Goal: Task Accomplishment & Management: Use online tool/utility

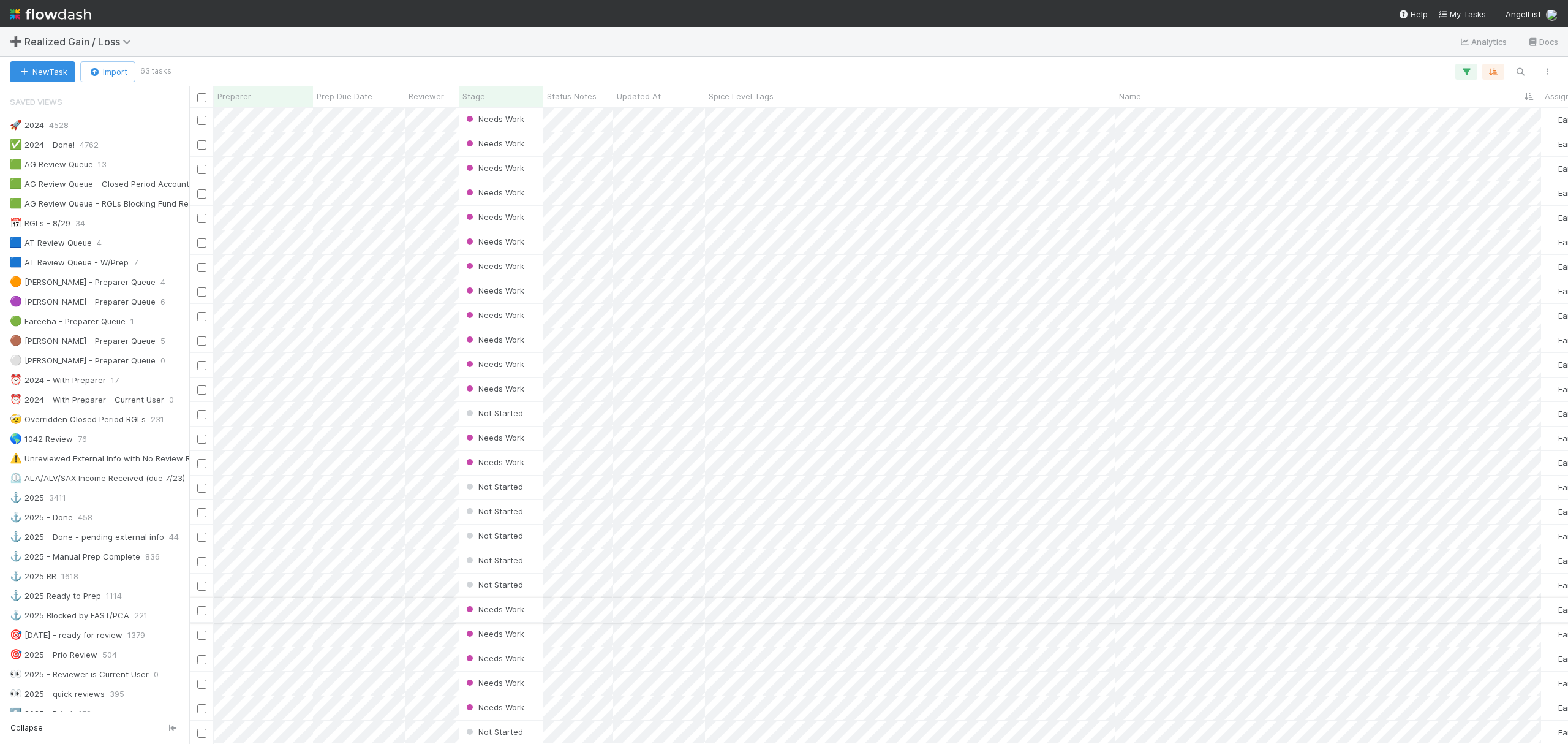
scroll to position [326, 0]
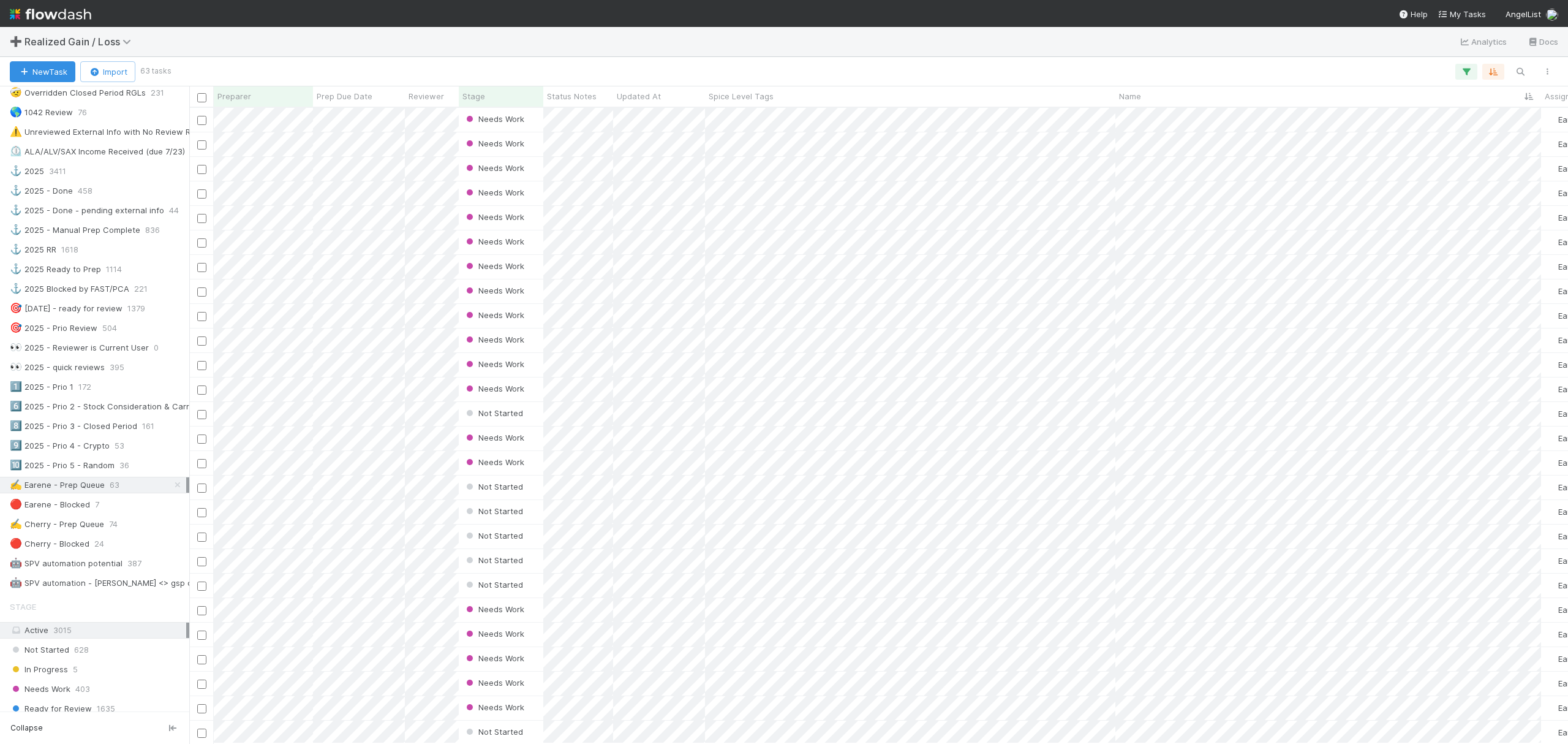
click at [412, 64] on div at bounding box center [865, 71] width 1392 height 16
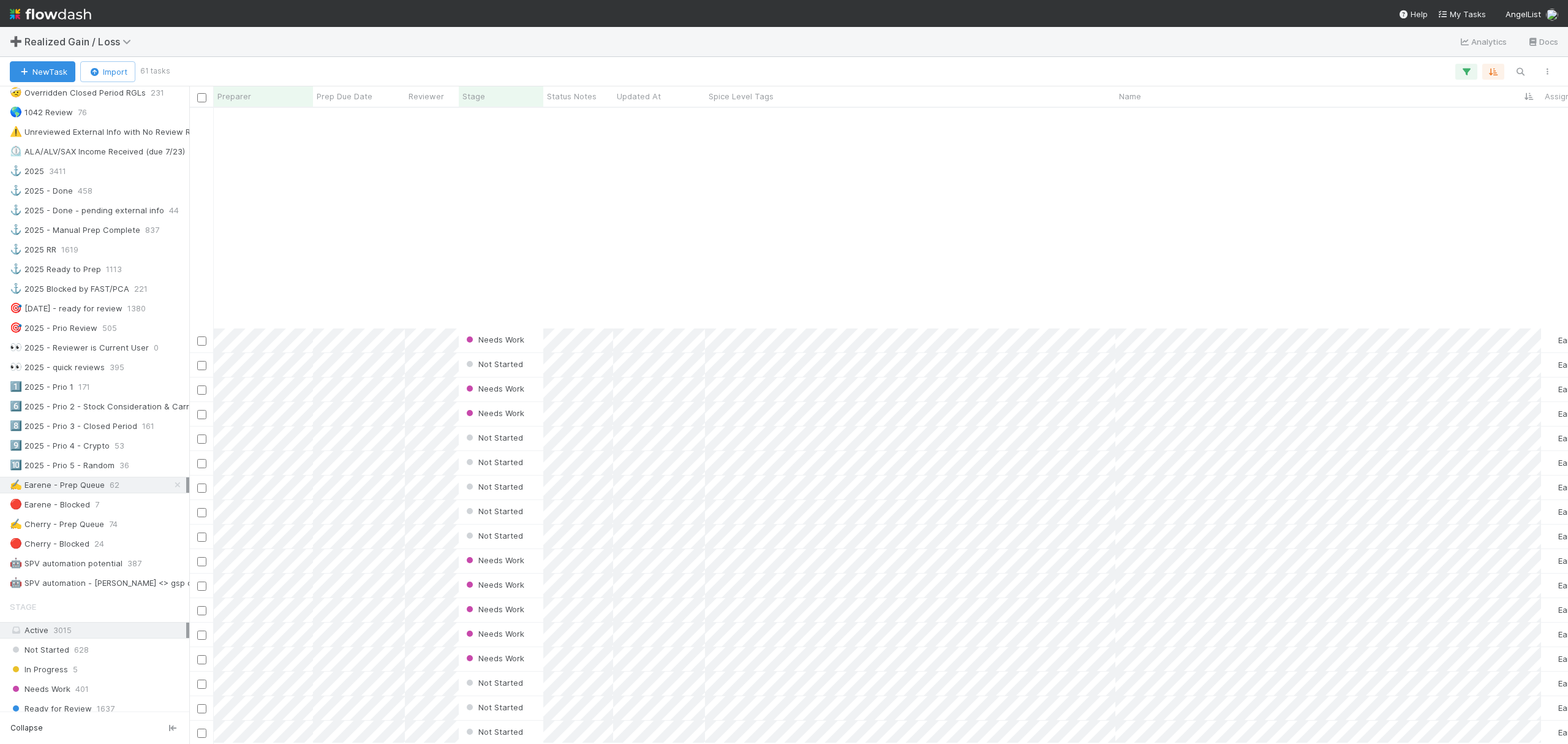
scroll to position [872, 0]
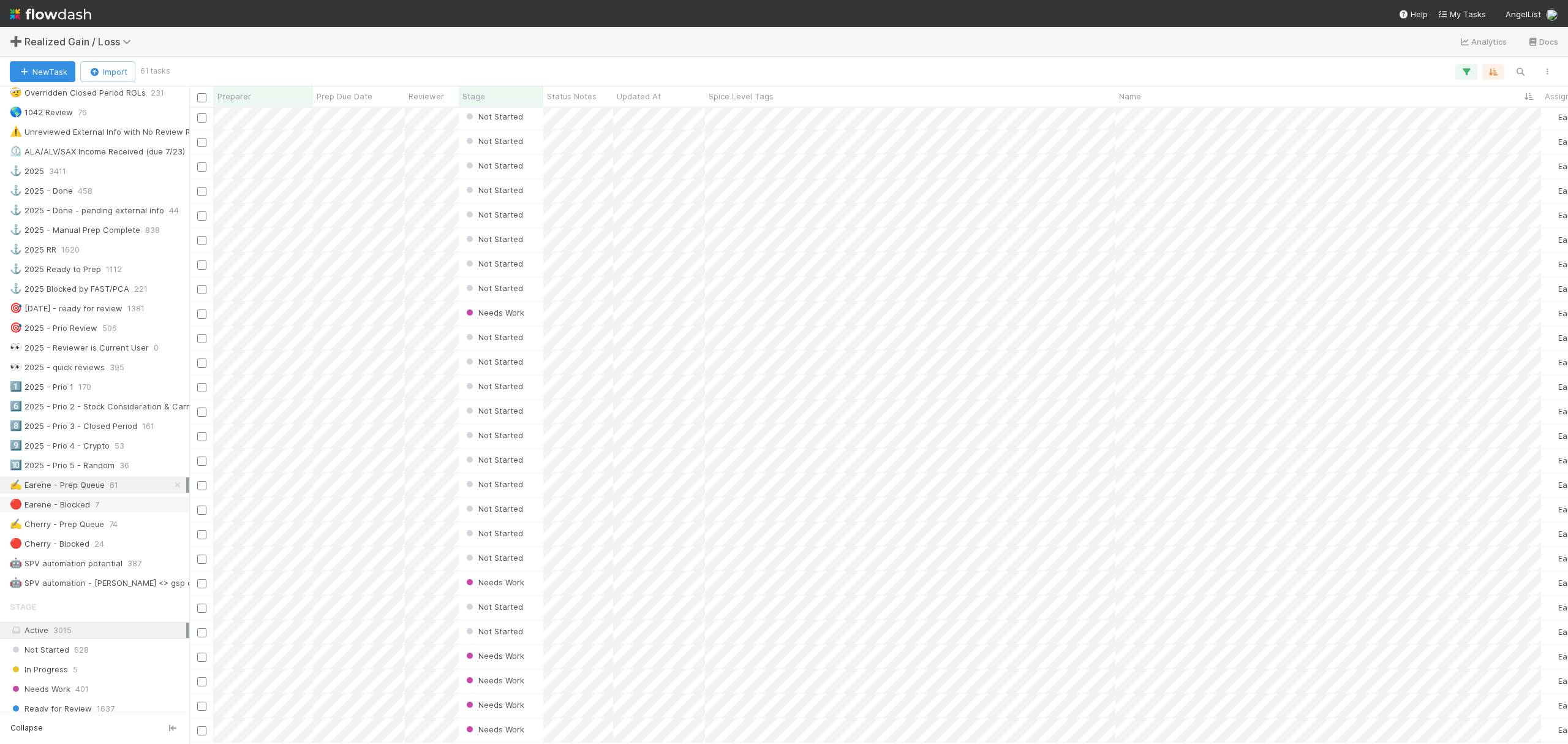
click at [116, 512] on div "🔴 Earene - Blocked 7" at bounding box center [98, 504] width 177 height 15
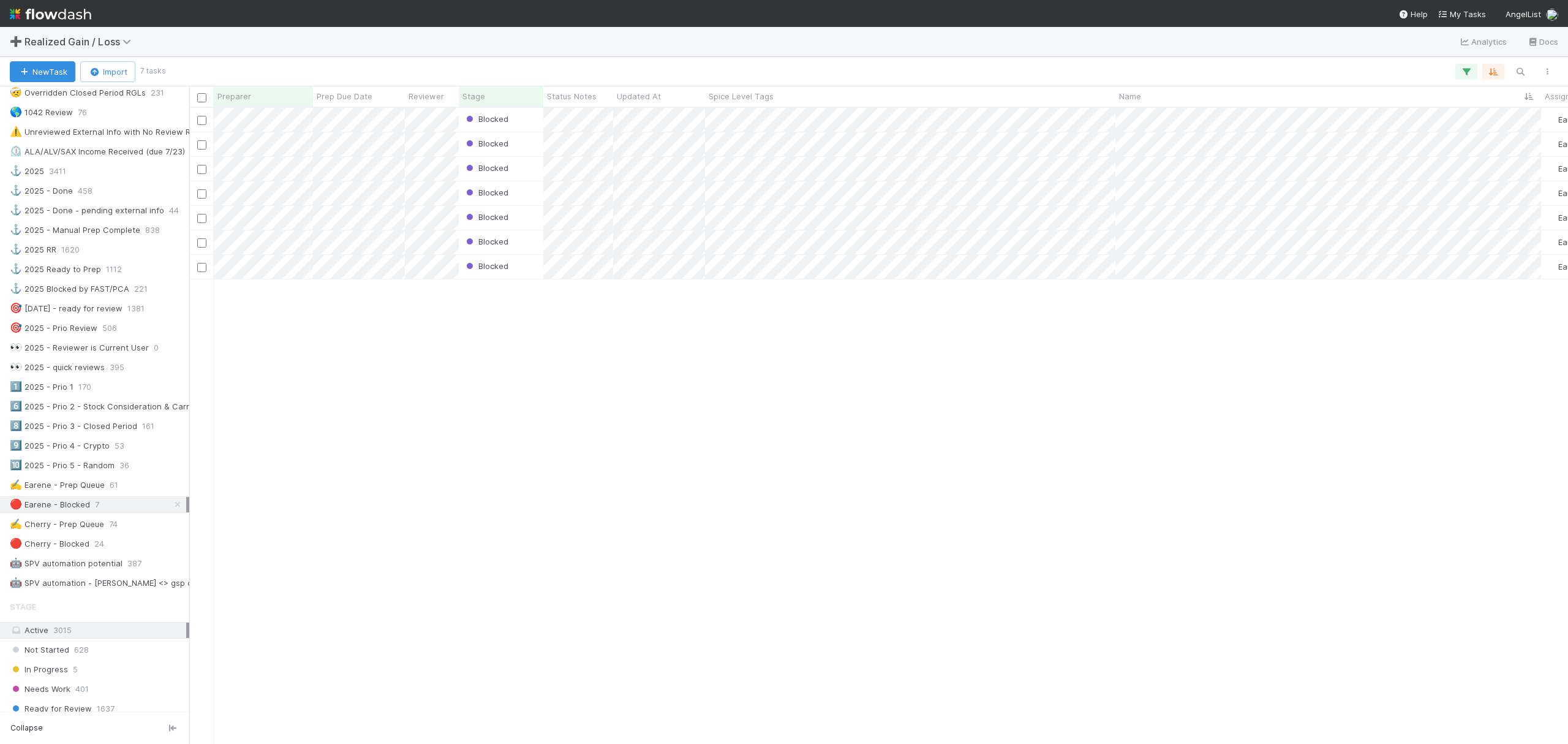
scroll to position [623, 1368]
click at [587, 403] on div "Blocked Earene Melo 0 1 0 1 2 0 Blocked Earene Melo 0 0 0 0 0 0 Blocked Earene …" at bounding box center [879, 425] width 1379 height 635
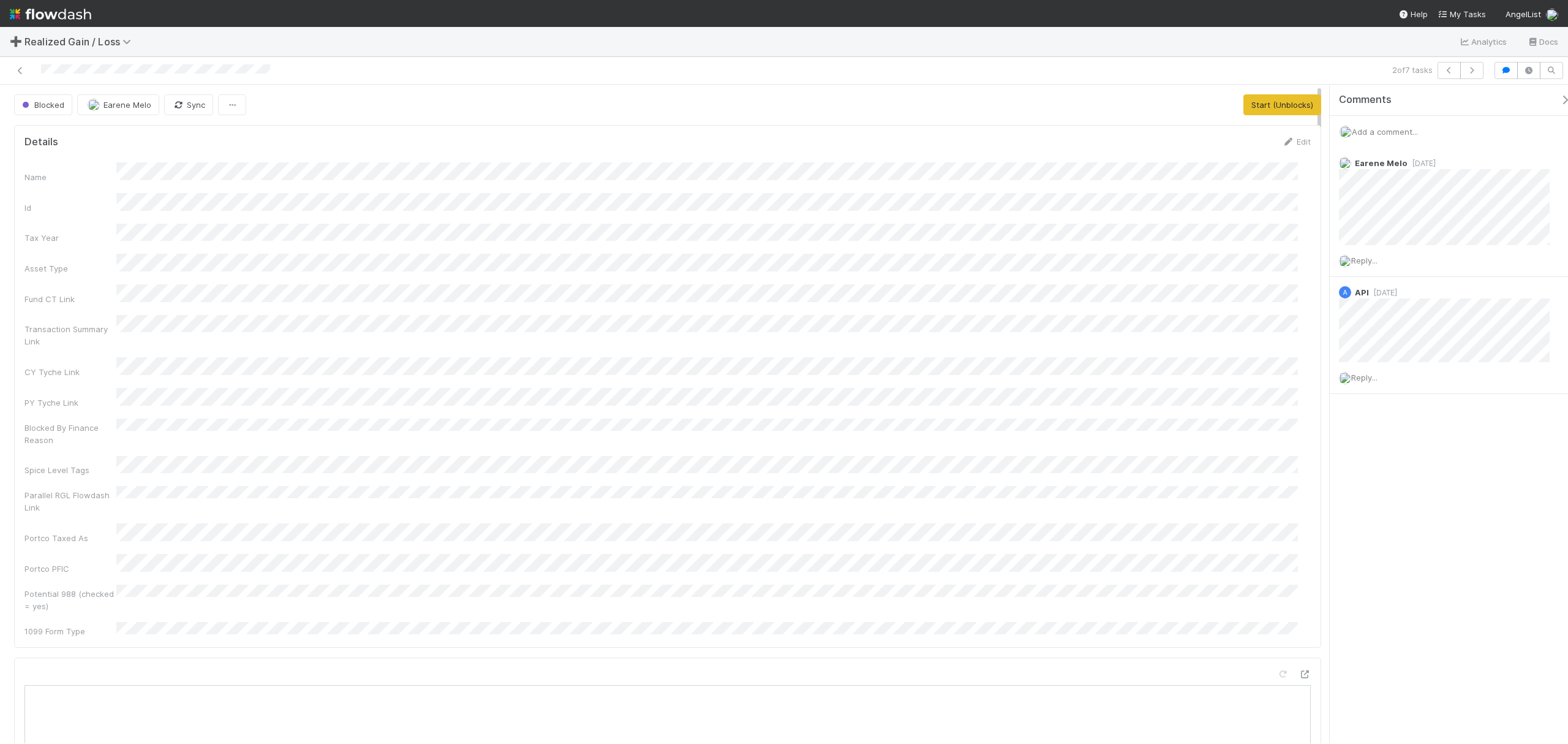
scroll to position [236, 1260]
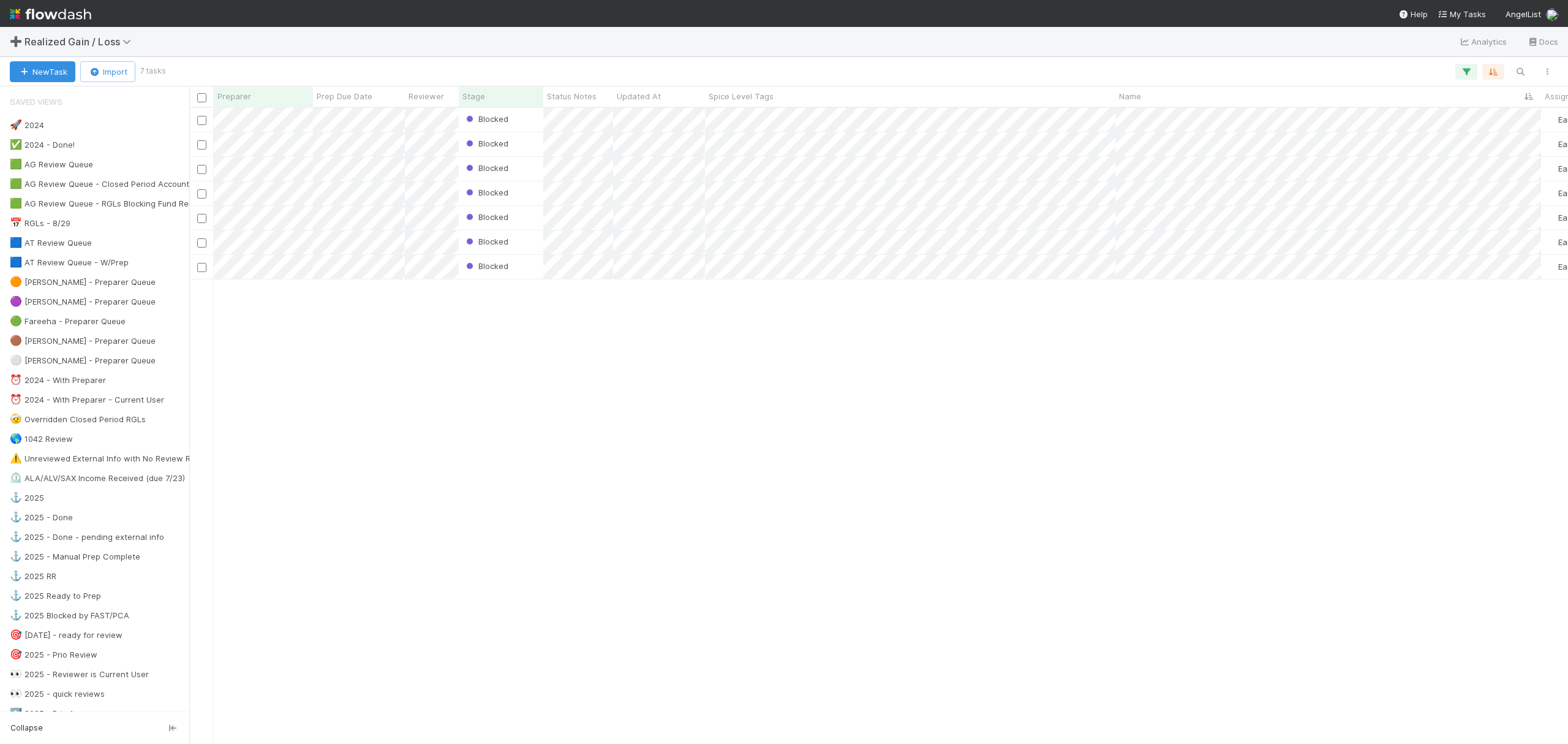
scroll to position [623, 1368]
click at [413, 384] on div "Blocked Earene Melo 0 1 0 1 2 0 Blocked Earene Melo 0 0 0 0 0 0 Blocked Earene …" at bounding box center [879, 425] width 1379 height 635
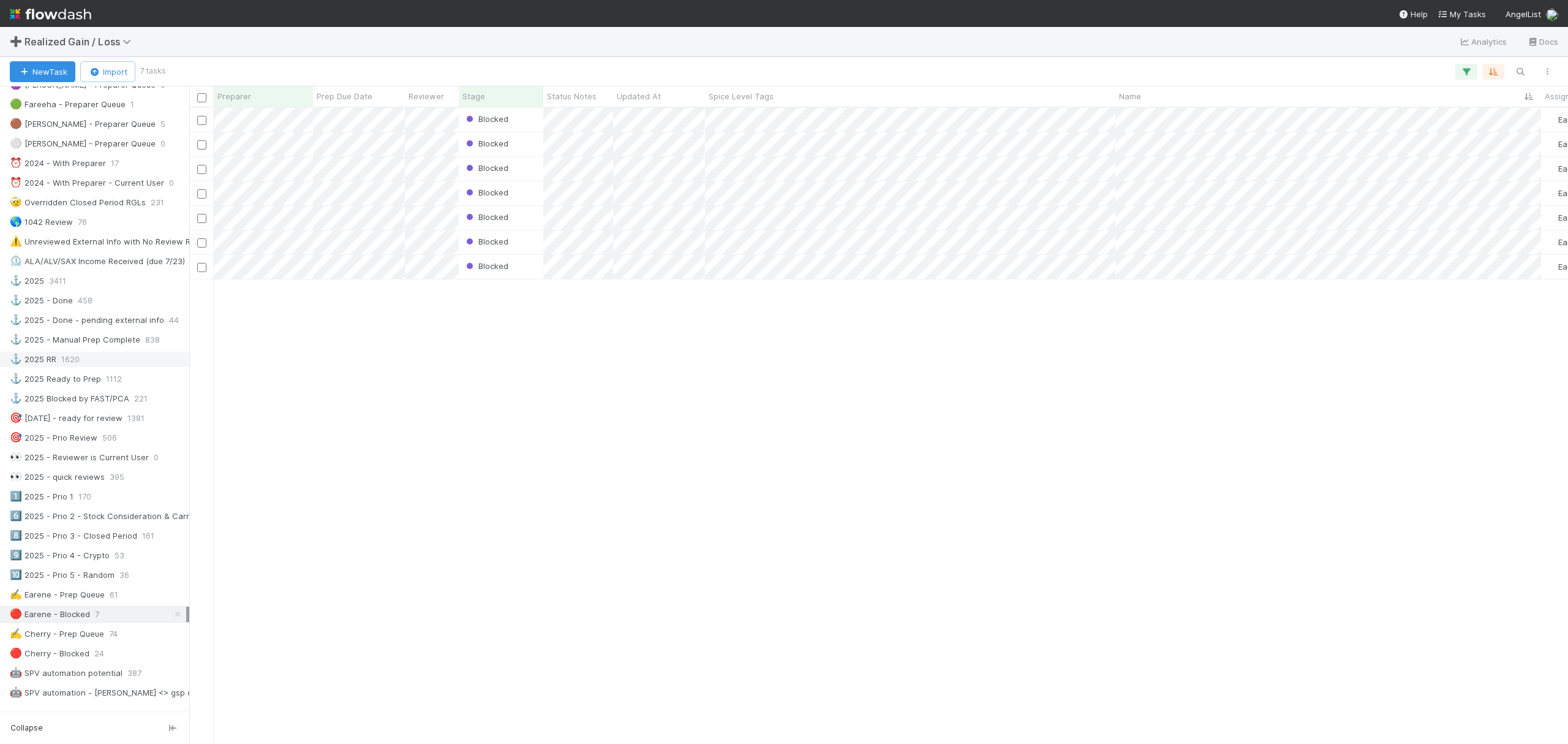
scroll to position [326, 0]
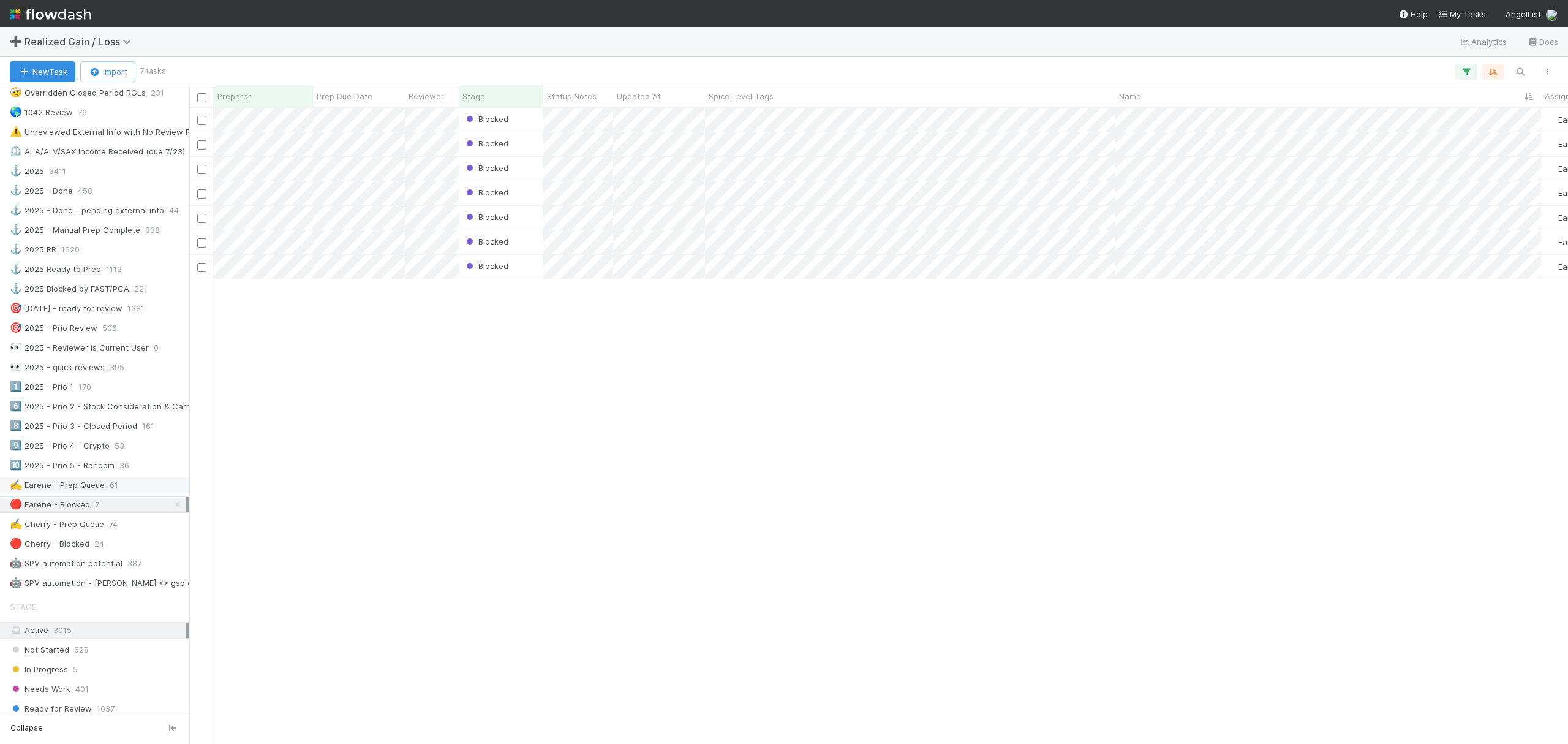
click at [84, 493] on div "✍️ Earene - Prep Queue" at bounding box center [56, 484] width 95 height 15
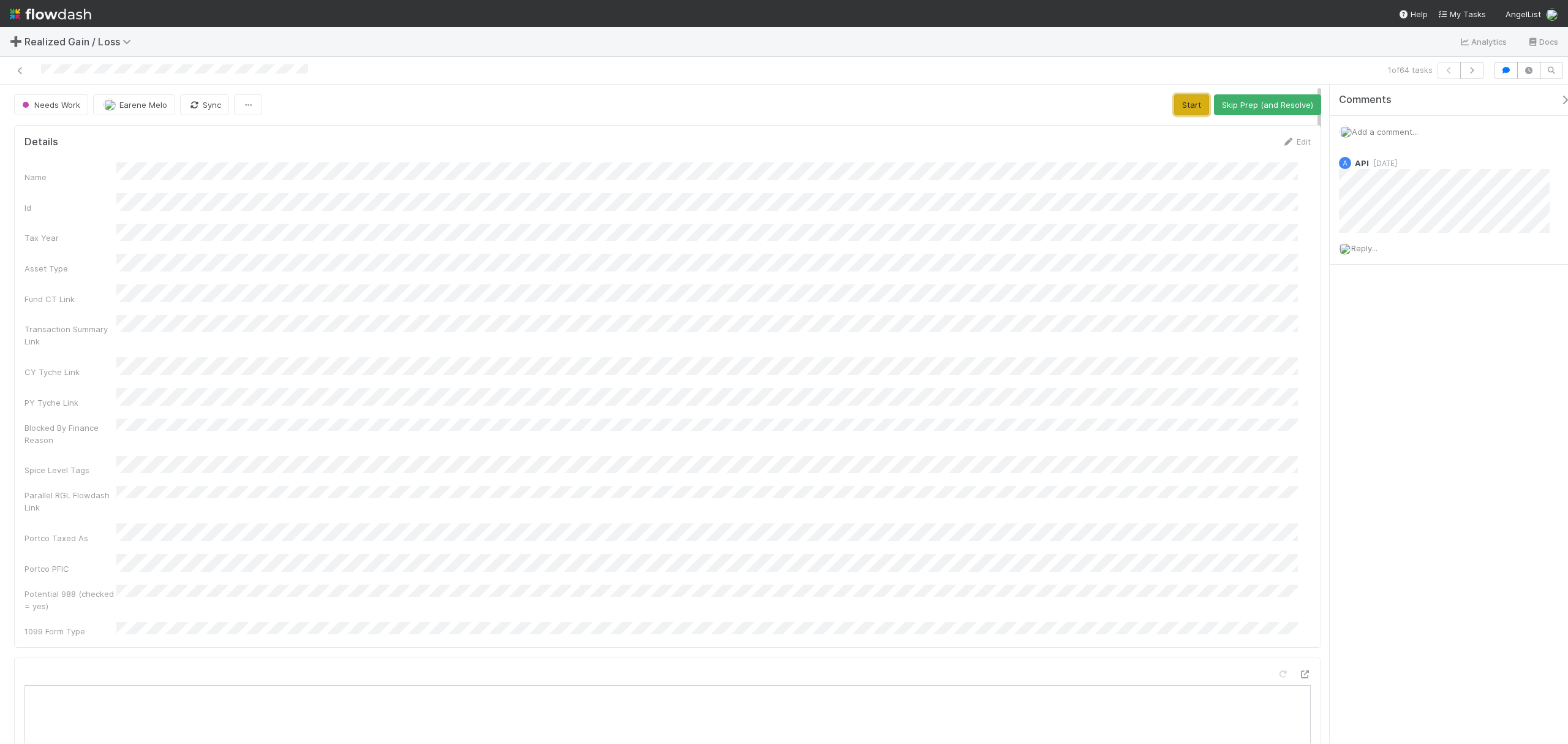
click at [1174, 106] on button "Start" at bounding box center [1191, 104] width 35 height 21
click at [408, 435] on div "Name Id Tax Year Asset Type Fund CT Link Transaction Summary Link CY Tyche Link…" at bounding box center [668, 400] width 1287 height 474
drag, startPoint x: 827, startPoint y: 336, endPoint x: 833, endPoint y: 329, distance: 9.2
click at [827, 336] on div "Name Id Tax Year Asset Type Fund CT Link Transaction Summary Link CY Tyche Link…" at bounding box center [668, 400] width 1287 height 474
click at [1234, 104] on button "Request Review (and Resolve)" at bounding box center [1255, 104] width 133 height 21
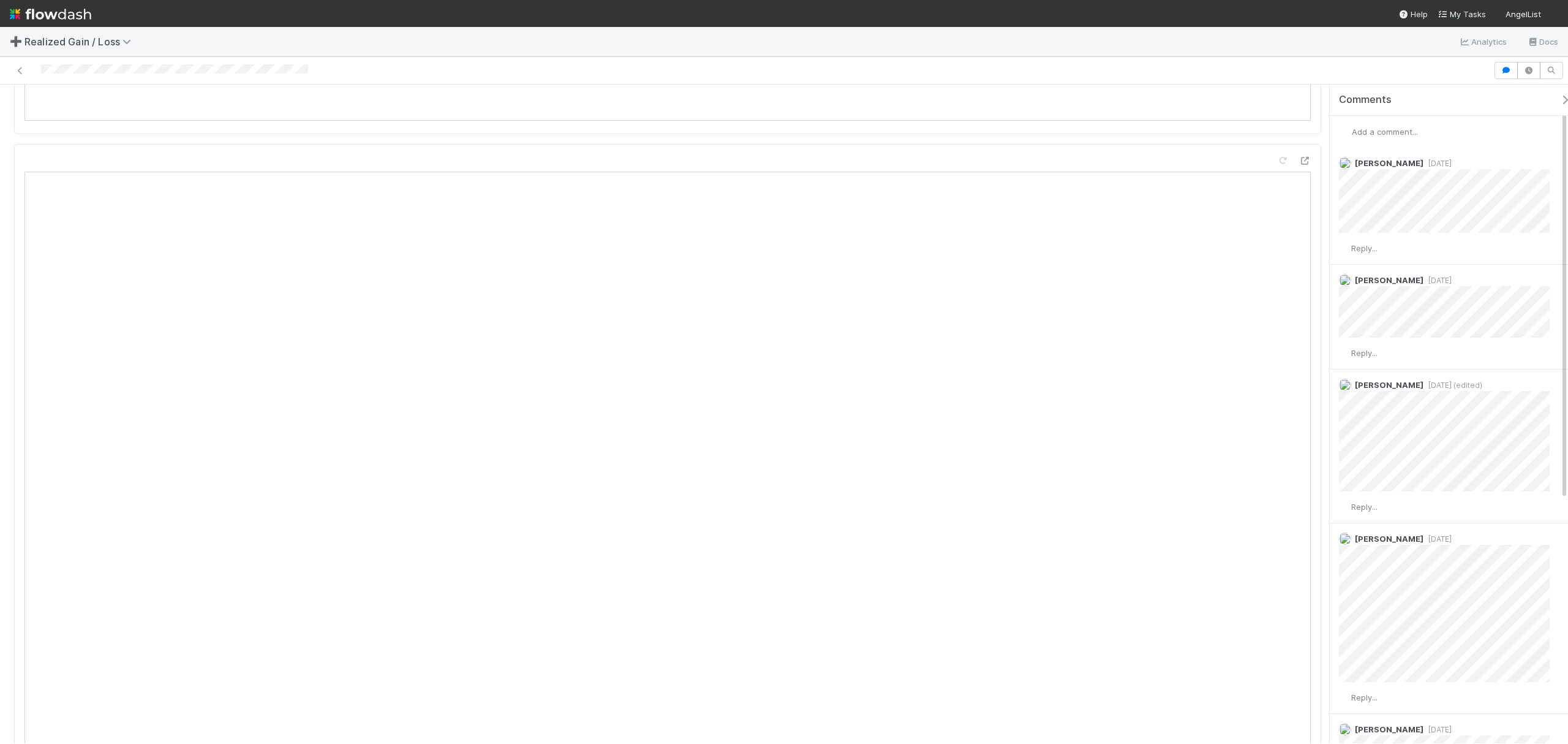
scroll to position [1143, 0]
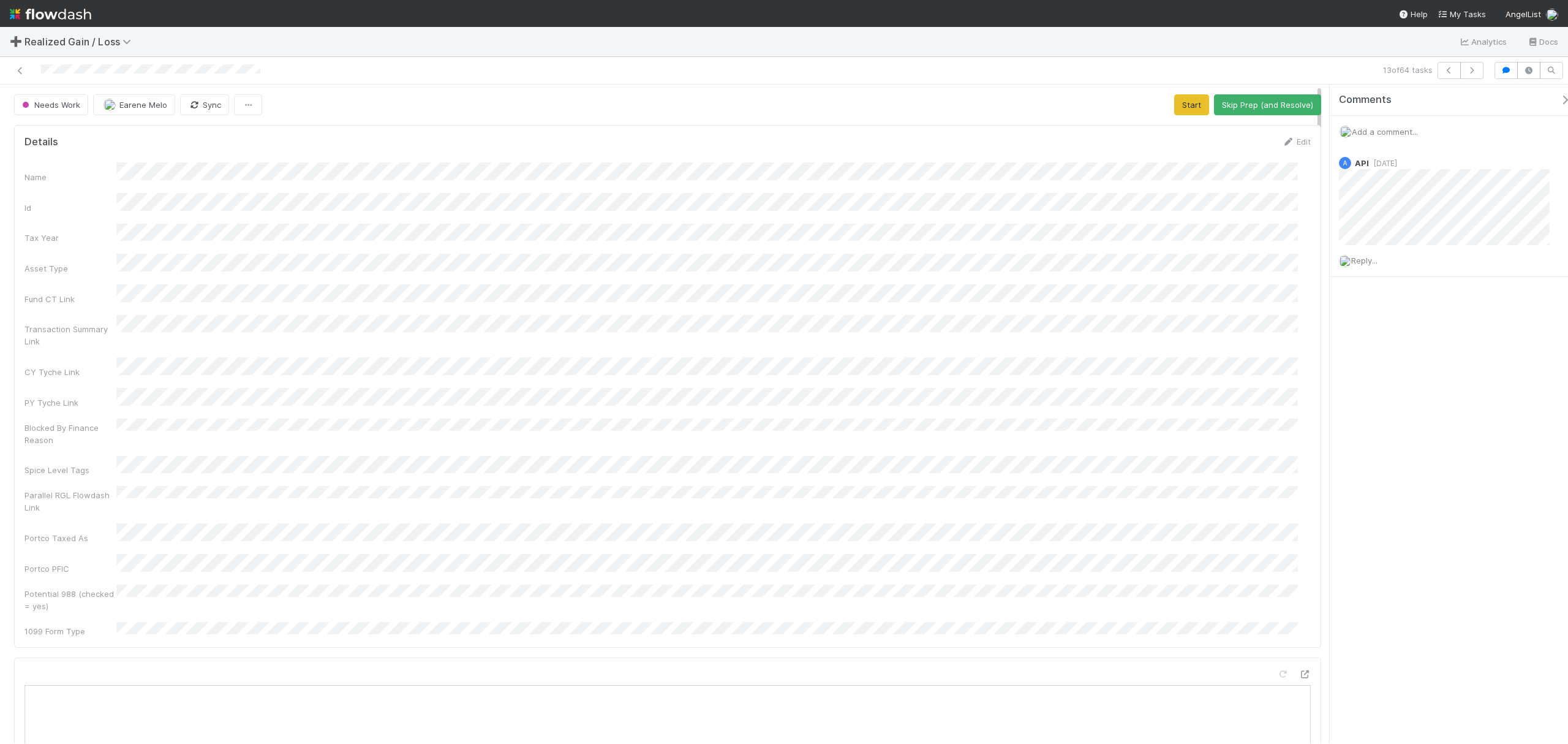
click at [1160, 96] on div "Needs Work Earene Melo Sync Start Skip Prep (and Resolve)" at bounding box center [668, 104] width 1307 height 21
click at [1174, 98] on button "Start" at bounding box center [1191, 104] width 35 height 21
click at [233, 62] on div at bounding box center [376, 71] width 744 height 17
click at [1372, 137] on div "Add a comment..." at bounding box center [1455, 132] width 250 height 32
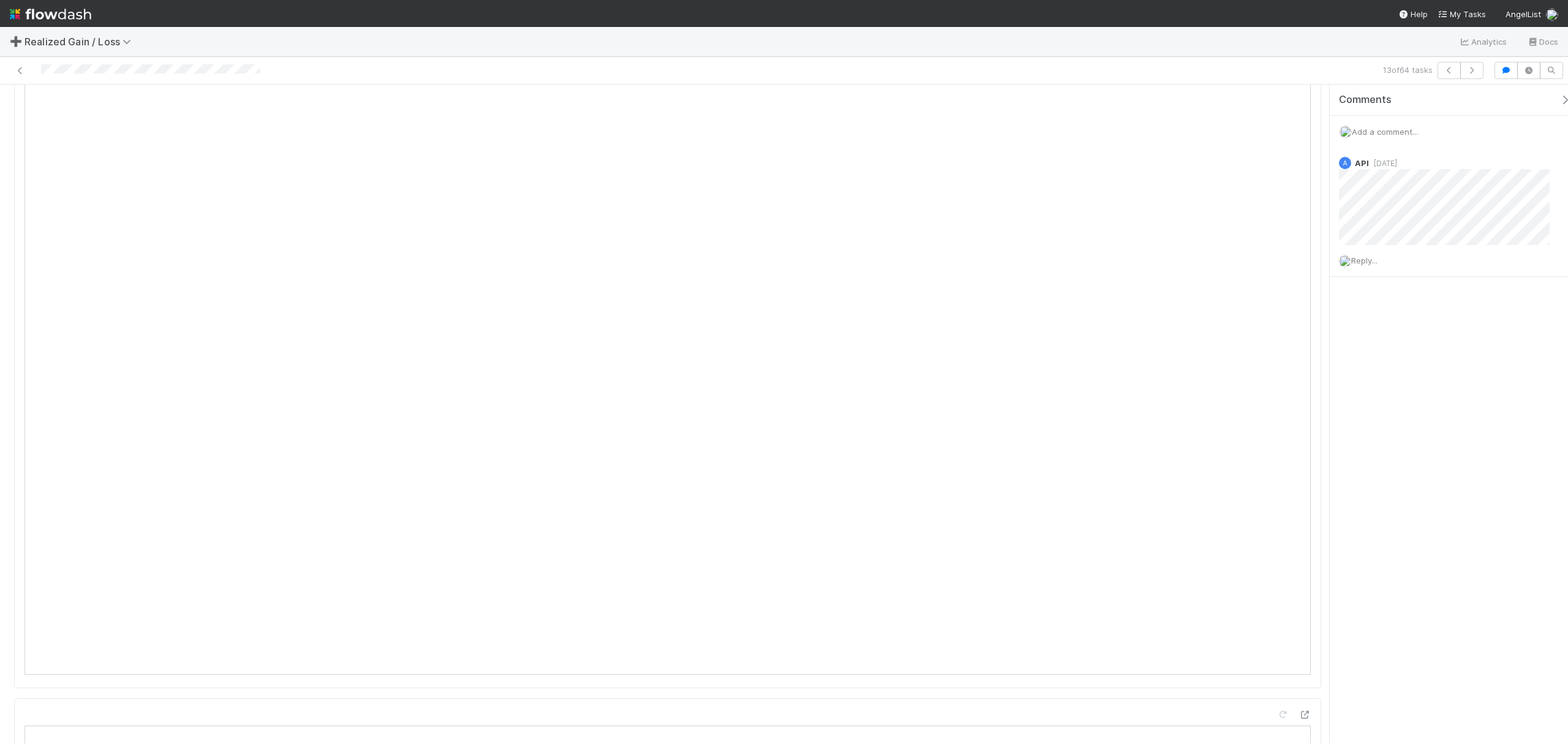
click at [1380, 134] on span "Add a comment..." at bounding box center [1385, 132] width 66 height 9
click at [1399, 317] on button "Add Comment" at bounding box center [1386, 321] width 71 height 21
drag, startPoint x: 1544, startPoint y: 166, endPoint x: 847, endPoint y: 59, distance: 705.2
click at [1554, 166] on icon at bounding box center [1560, 164] width 12 height 8
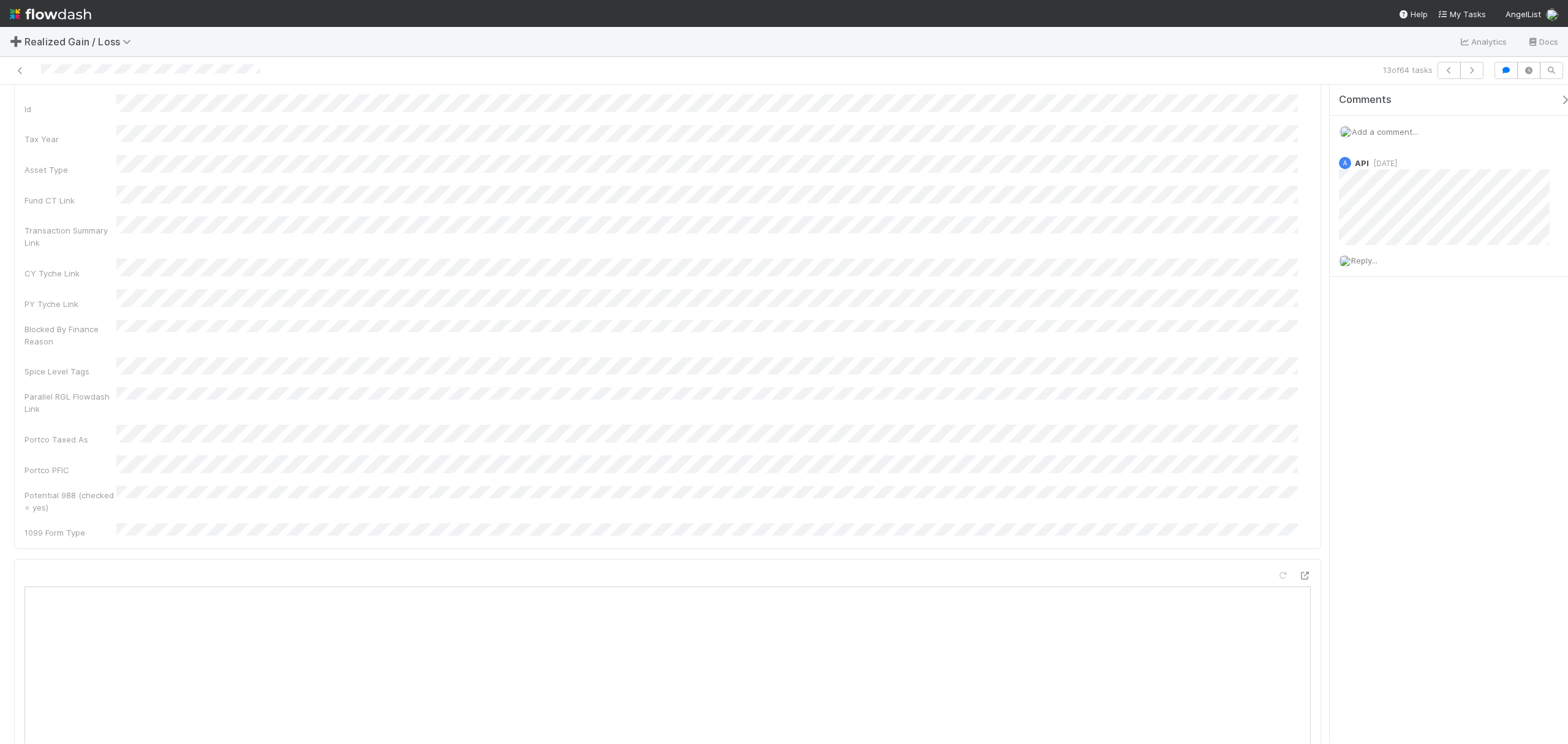
scroll to position [0, 0]
click at [1275, 103] on button "Request Review (and Resolve)" at bounding box center [1255, 104] width 133 height 21
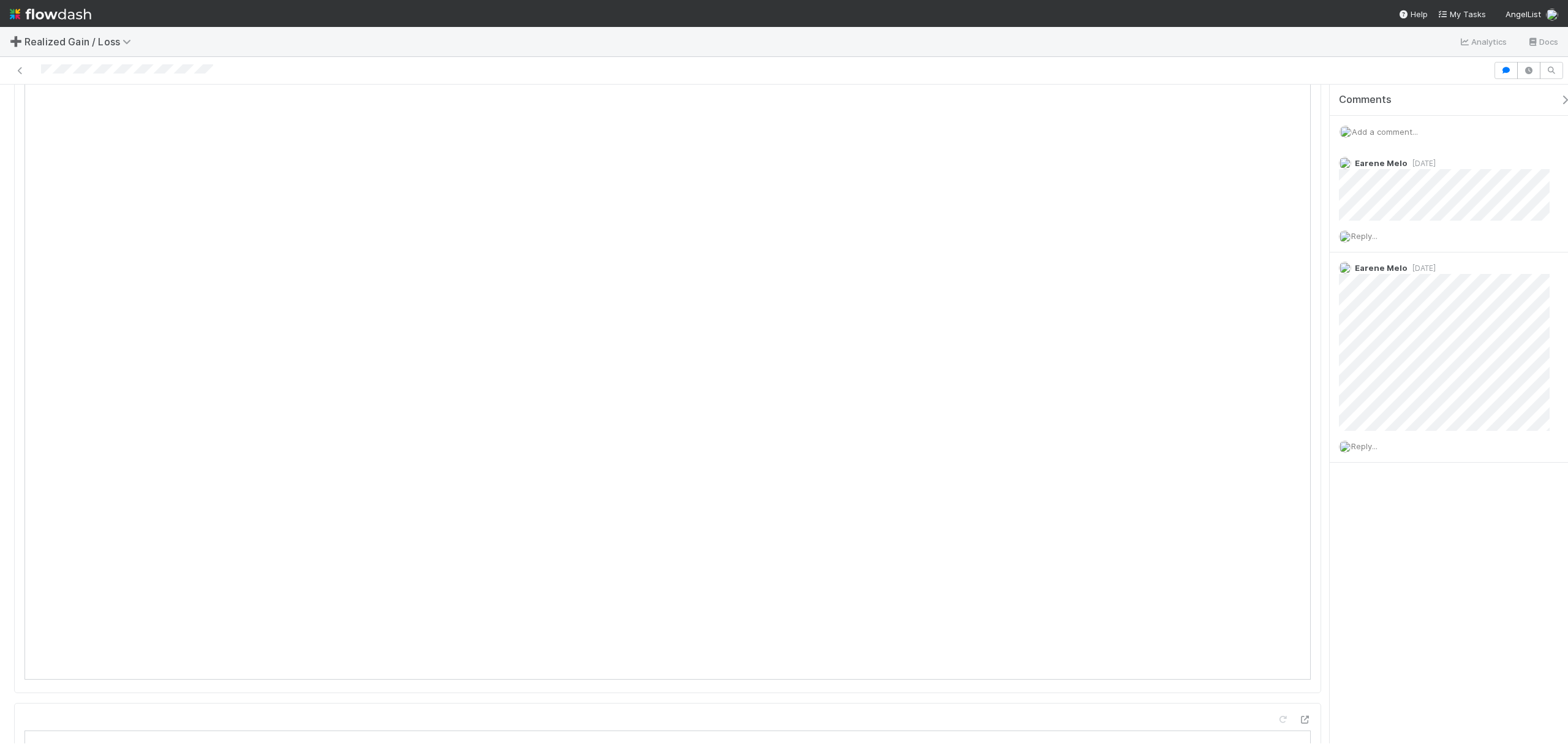
scroll to position [736, 0]
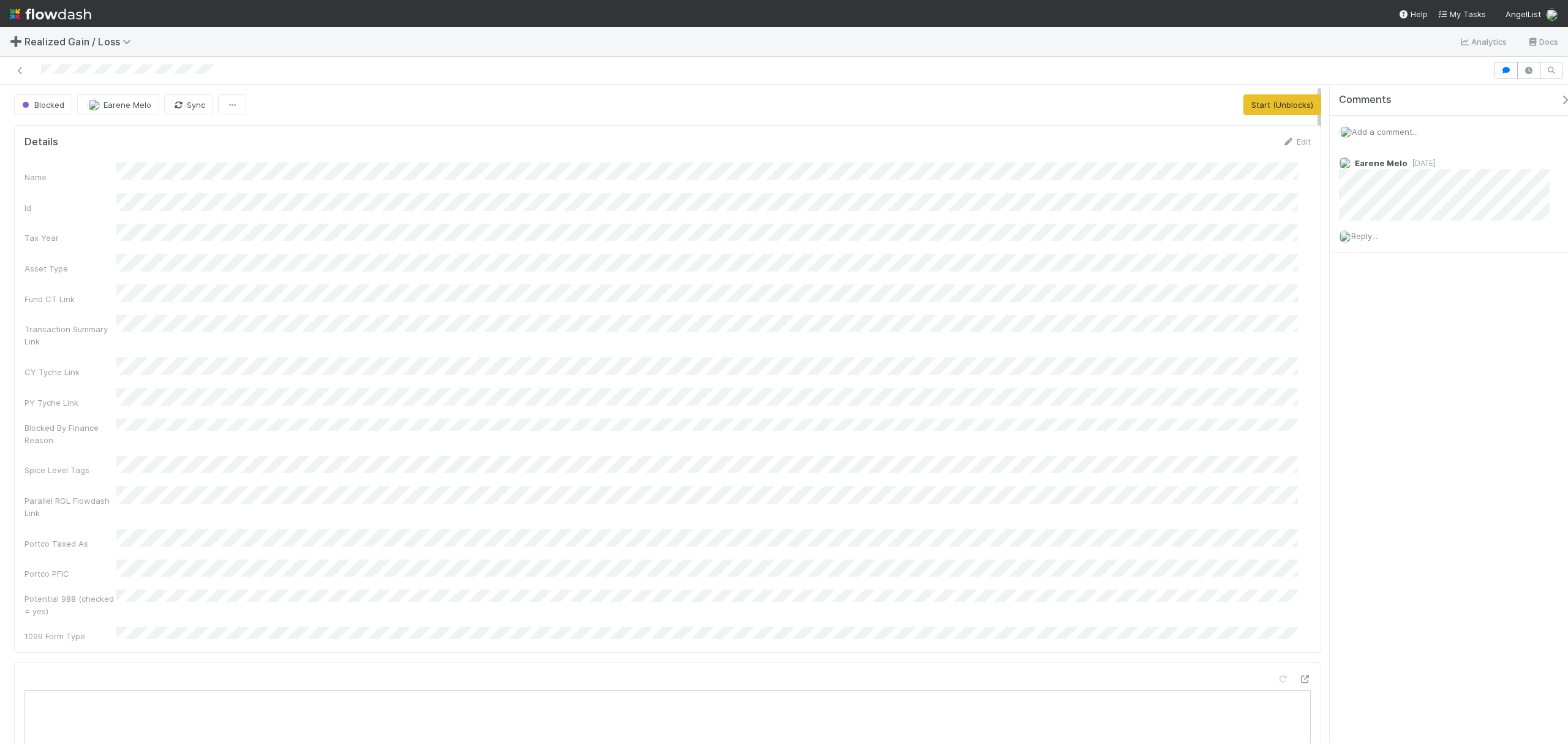
click at [807, 444] on div "Name Id Tax Year Asset Type Fund CT Link Transaction Summary Link CY Tyche Link…" at bounding box center [668, 403] width 1287 height 480
click at [1143, 101] on button "Start" at bounding box center [1155, 104] width 35 height 21
click at [248, 64] on div at bounding box center [746, 71] width 1483 height 17
click at [1284, 105] on button "Request Review (and Resolve)" at bounding box center [1255, 104] width 133 height 21
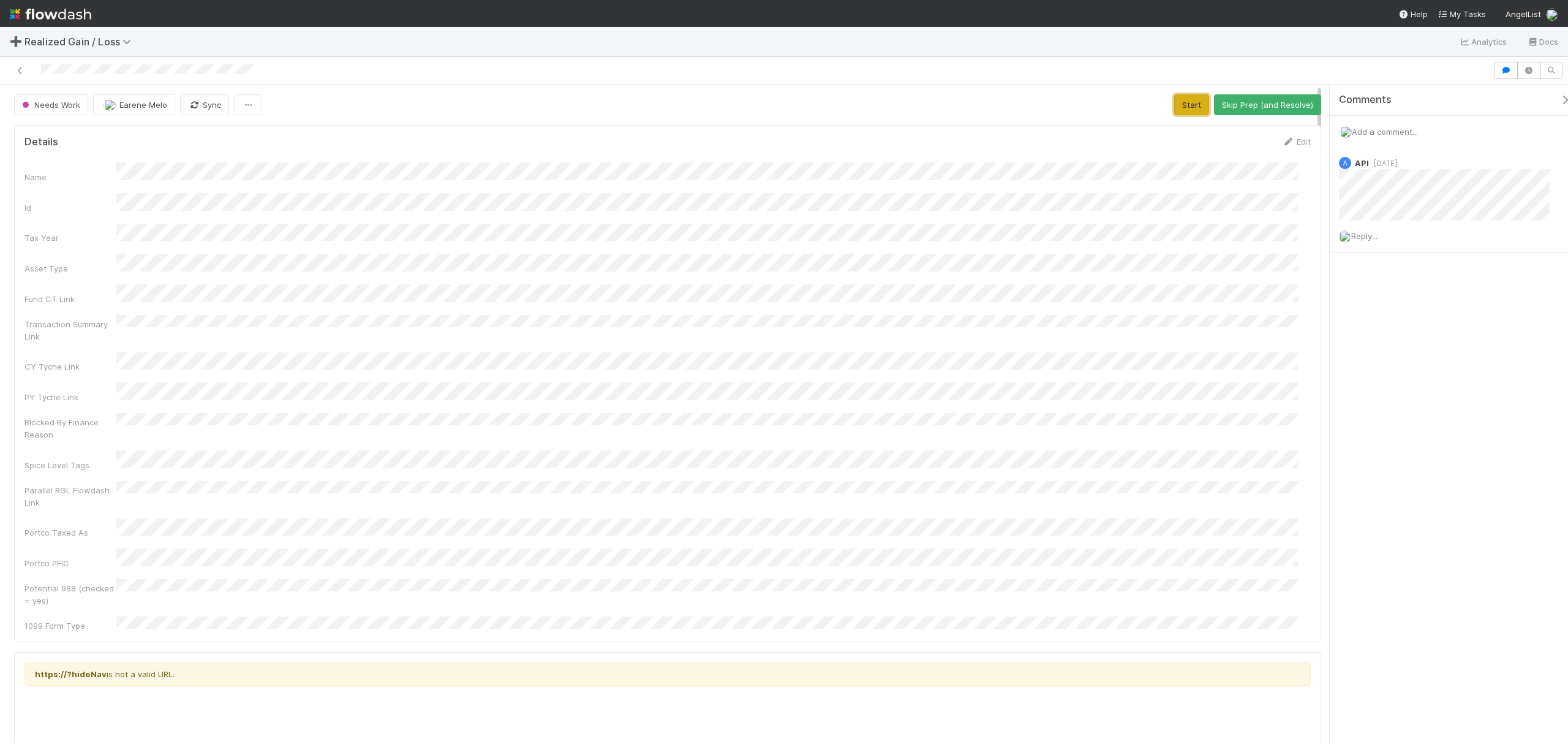
click at [1180, 110] on button "Start" at bounding box center [1191, 104] width 35 height 21
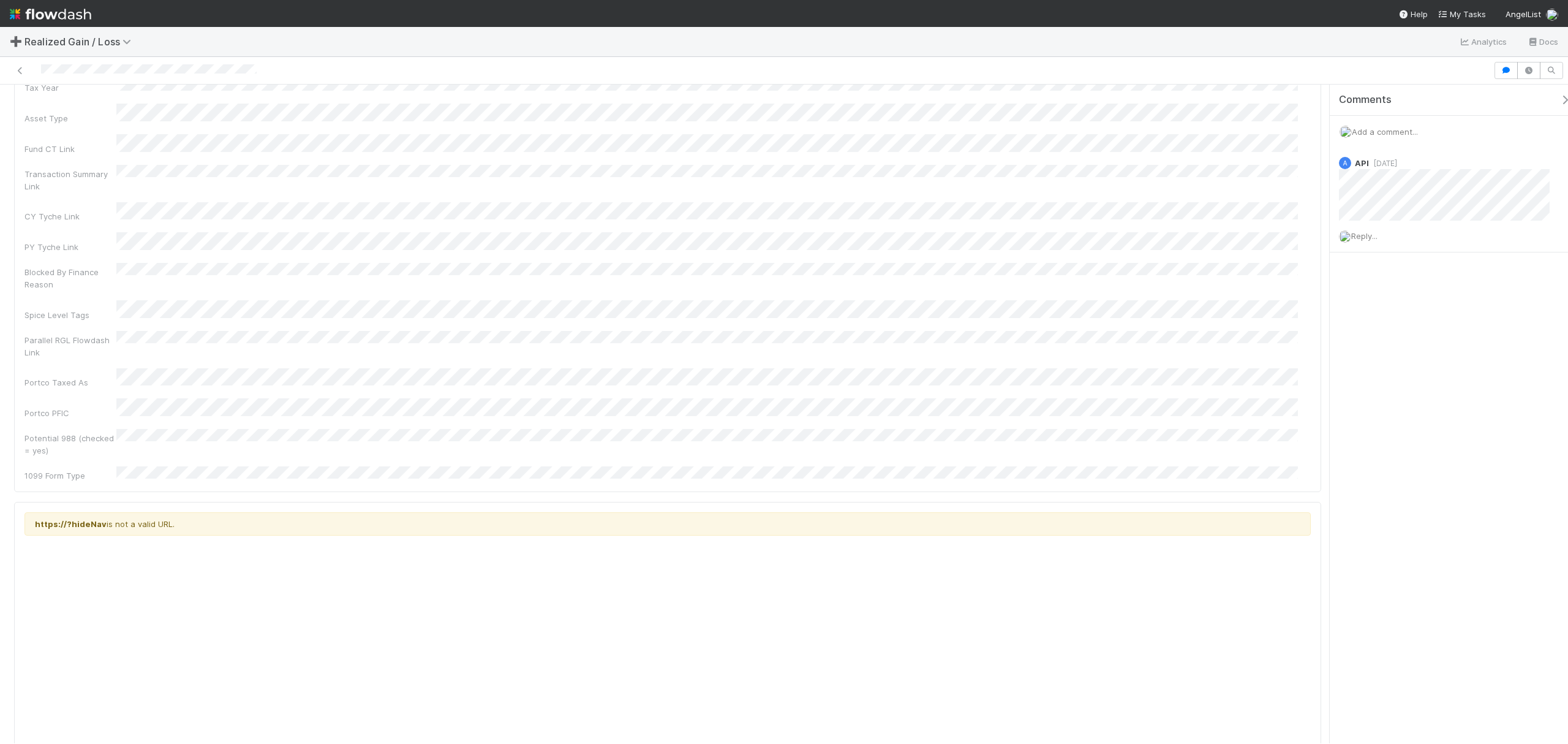
scroll to position [82, 0]
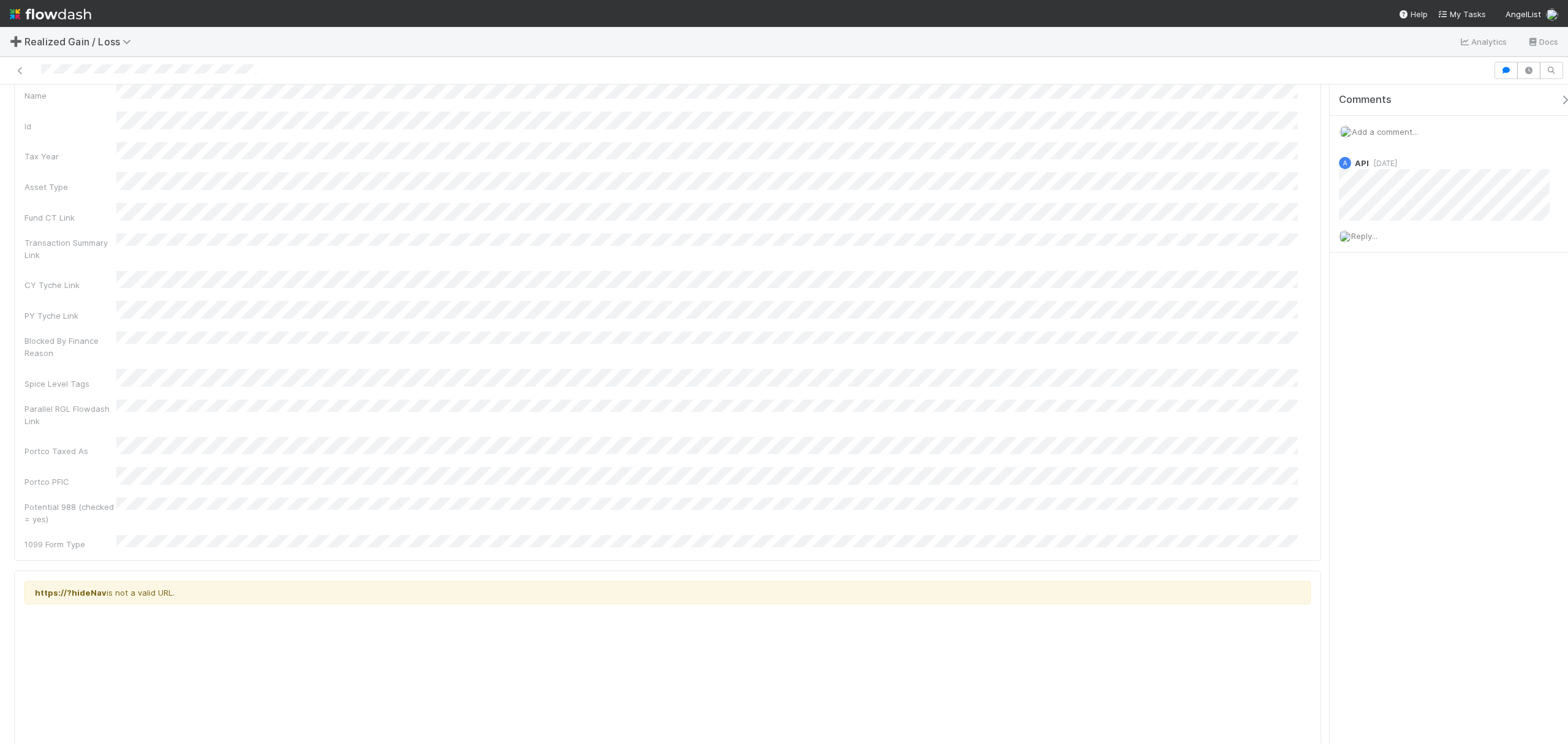
click at [1370, 126] on div "Add a comment..." at bounding box center [1455, 132] width 250 height 32
click at [1375, 137] on div "Add a comment..." at bounding box center [1455, 132] width 250 height 32
click at [1389, 126] on div "Add a comment..." at bounding box center [1455, 132] width 250 height 32
click at [1401, 134] on span "Add a comment..." at bounding box center [1385, 132] width 66 height 9
click at [1386, 329] on button "Add Comment" at bounding box center [1386, 321] width 71 height 21
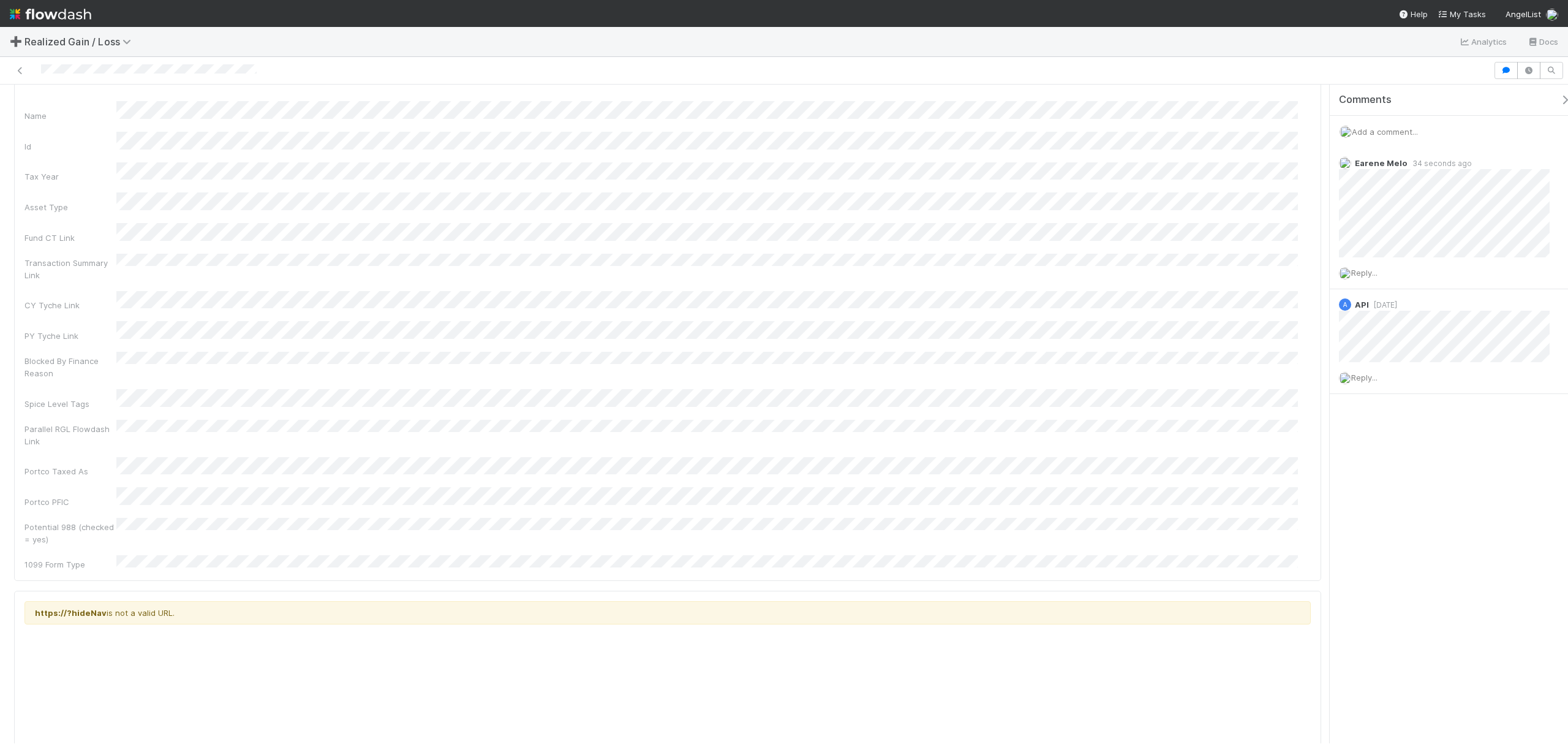
scroll to position [0, 0]
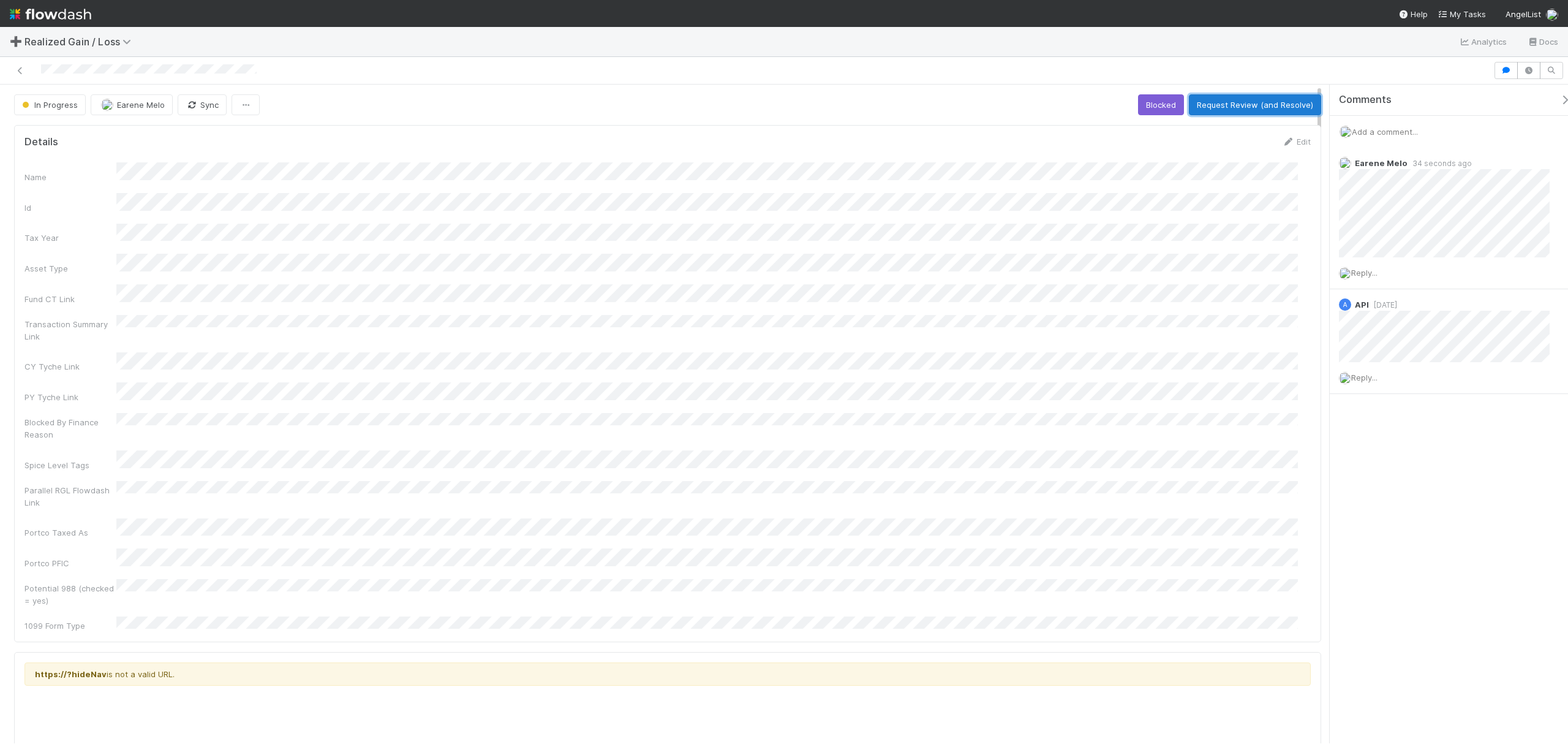
click at [1255, 99] on button "Request Review (and Resolve)" at bounding box center [1255, 104] width 133 height 21
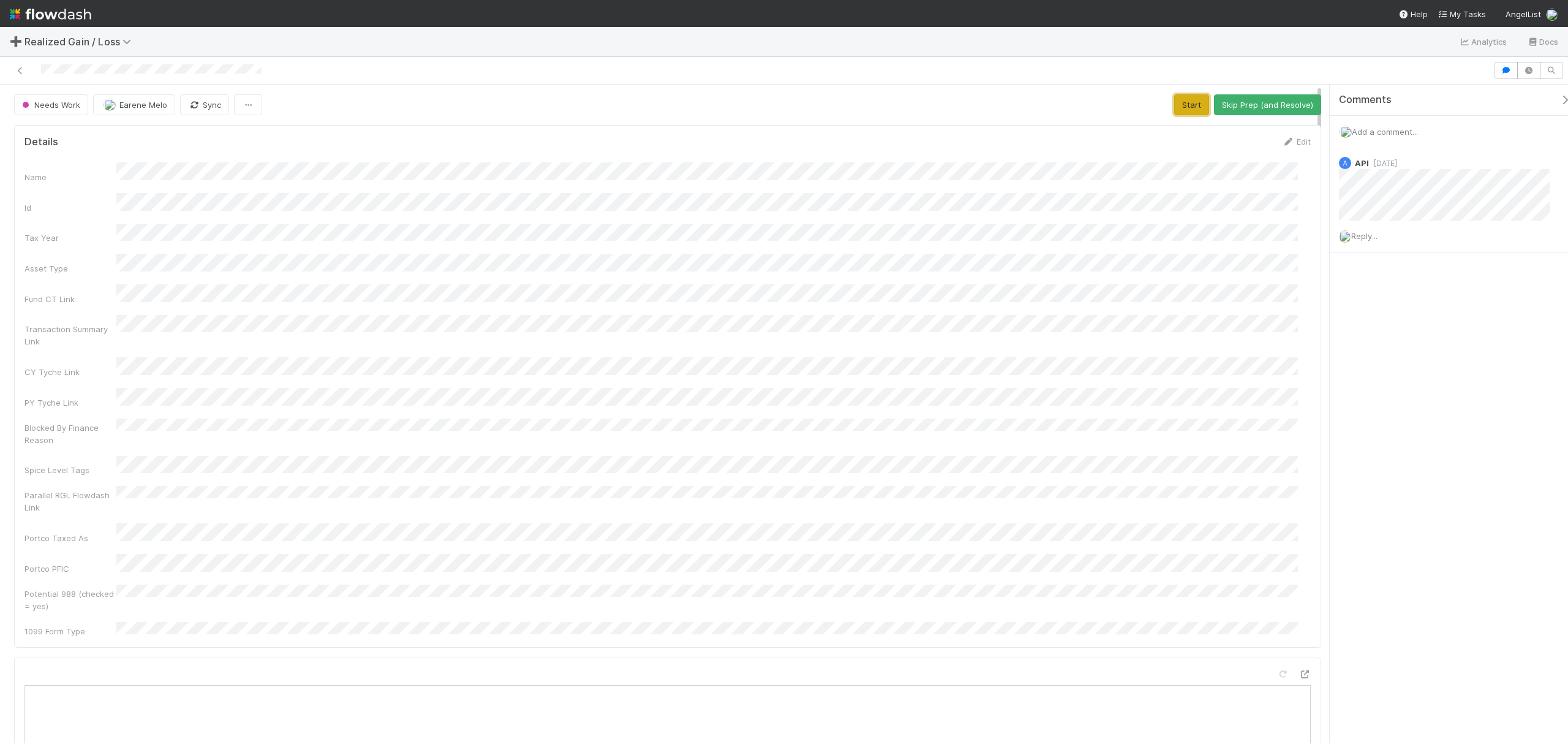
click at [1176, 101] on button "Start" at bounding box center [1191, 104] width 35 height 21
click at [236, 65] on div at bounding box center [151, 70] width 220 height 12
click at [1176, 103] on button "Request Review (and Resolve)" at bounding box center [1255, 104] width 133 height 21
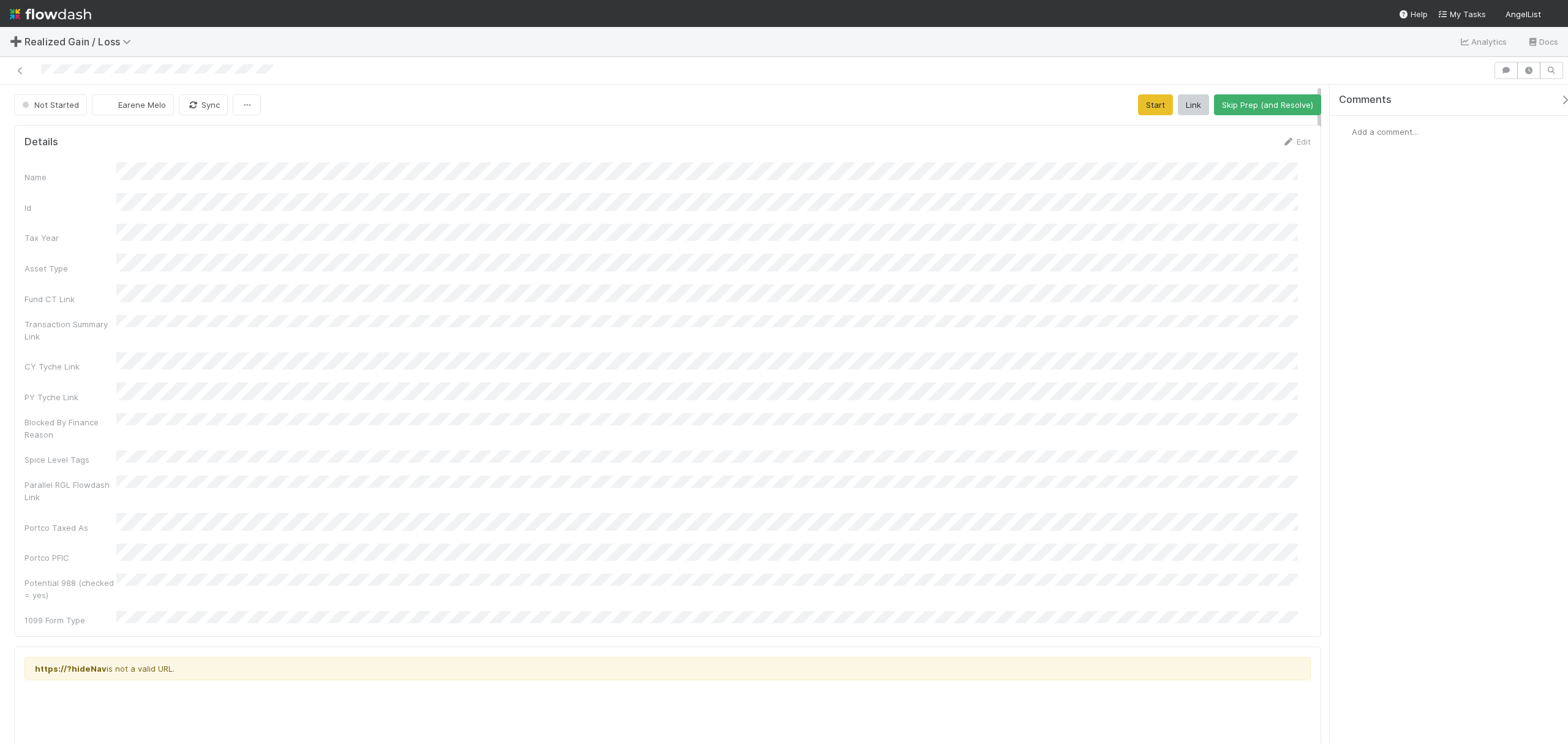
click at [1041, 317] on div "Transaction Summary Link" at bounding box center [668, 328] width 1287 height 27
click at [1140, 104] on button "Start" at bounding box center [1155, 104] width 35 height 21
click at [1396, 128] on span "Add a comment..." at bounding box center [1385, 132] width 66 height 9
click at [1377, 324] on button "Add Comment" at bounding box center [1386, 321] width 71 height 21
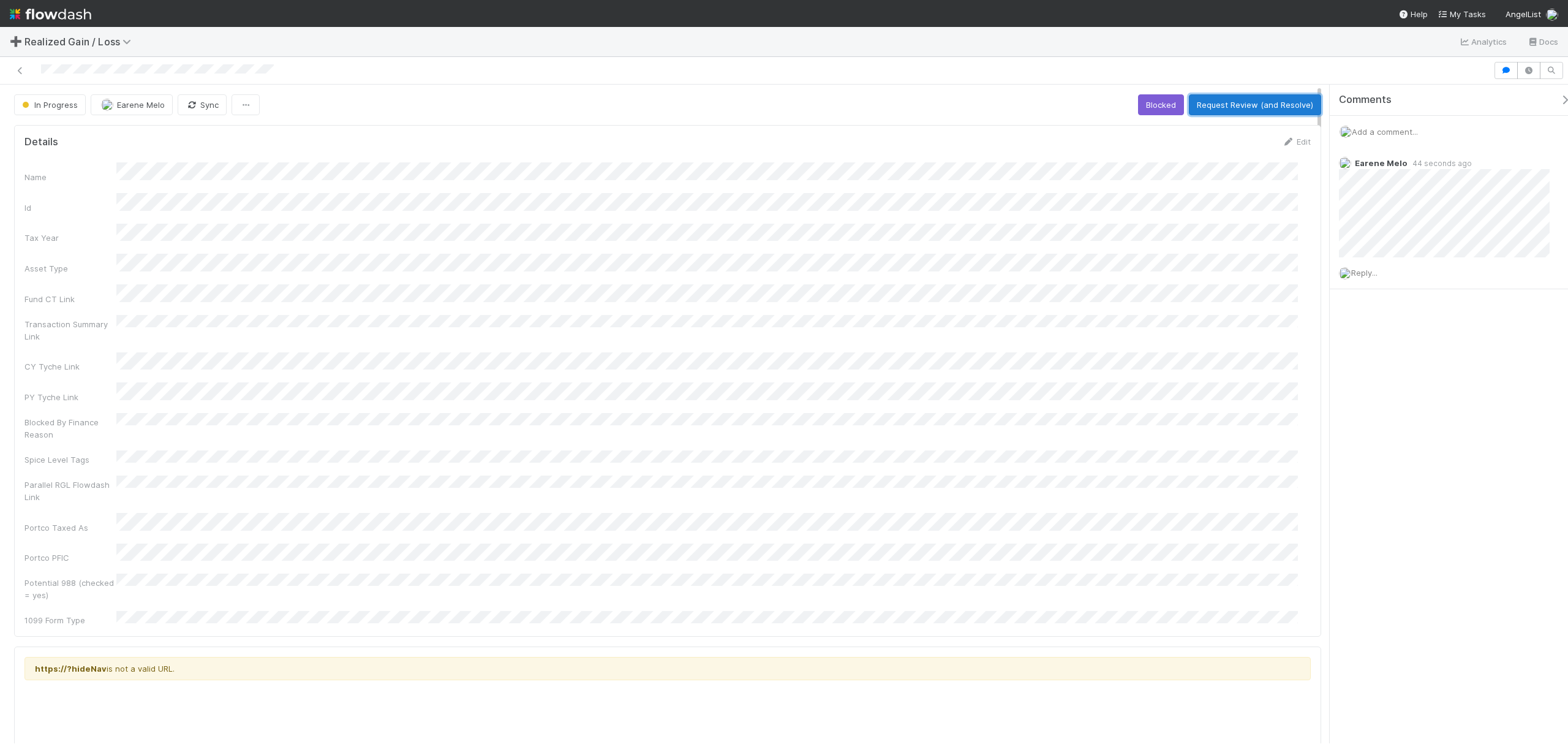
click at [1230, 103] on button "Request Review (and Resolve)" at bounding box center [1255, 104] width 133 height 21
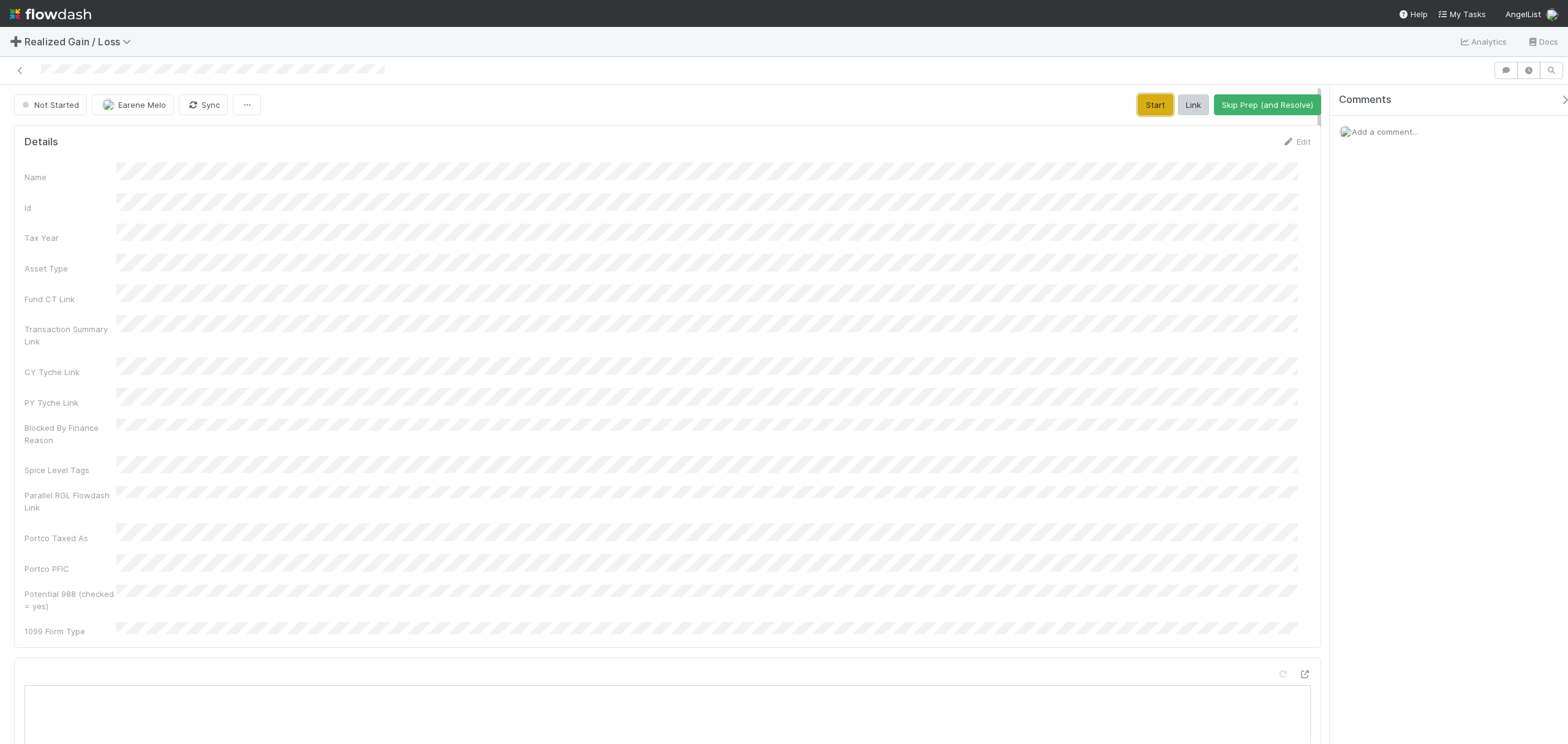
click at [1138, 106] on button "Start" at bounding box center [1155, 104] width 35 height 21
click at [1176, 106] on button "Request Review (and Resolve)" at bounding box center [1255, 104] width 133 height 21
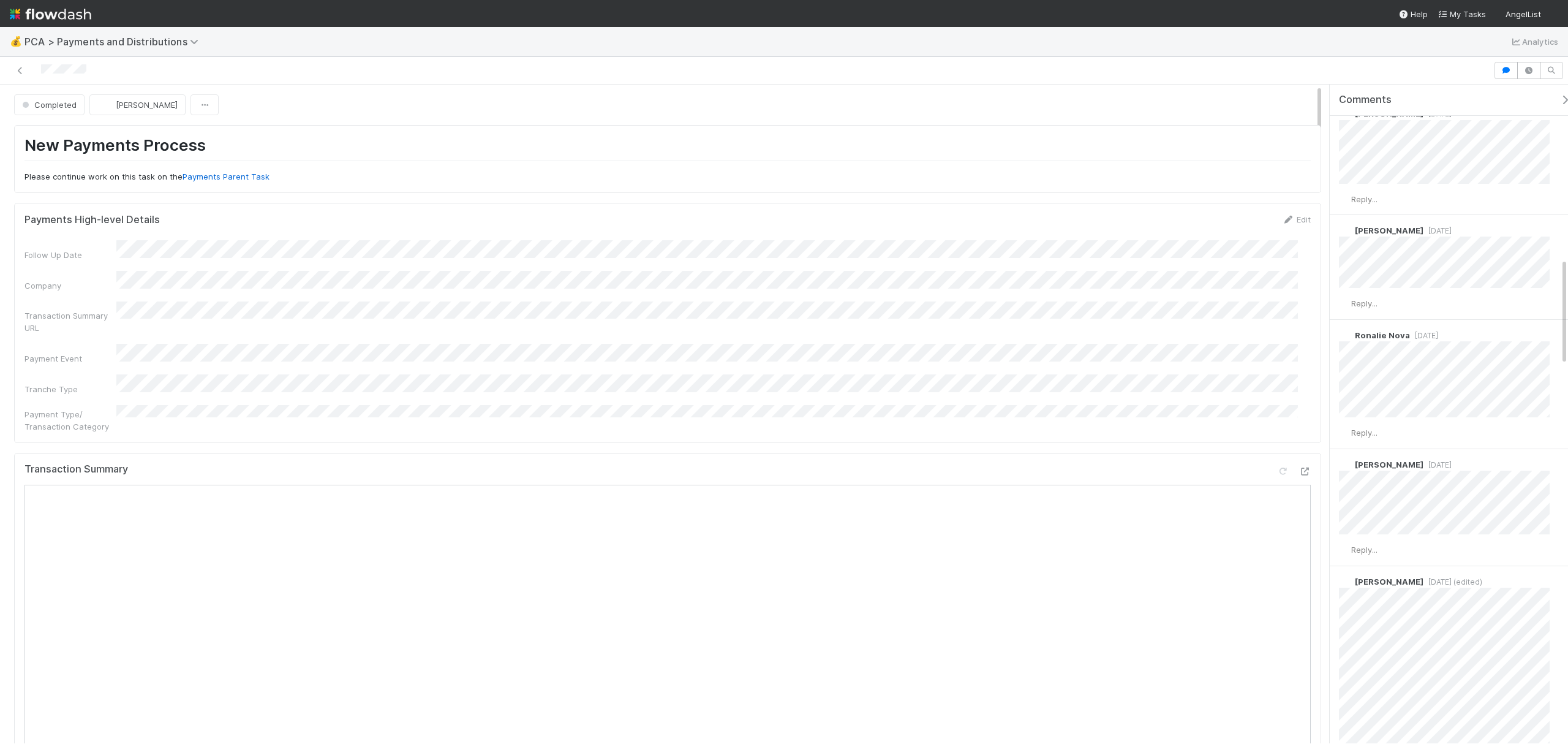
scroll to position [1062, 0]
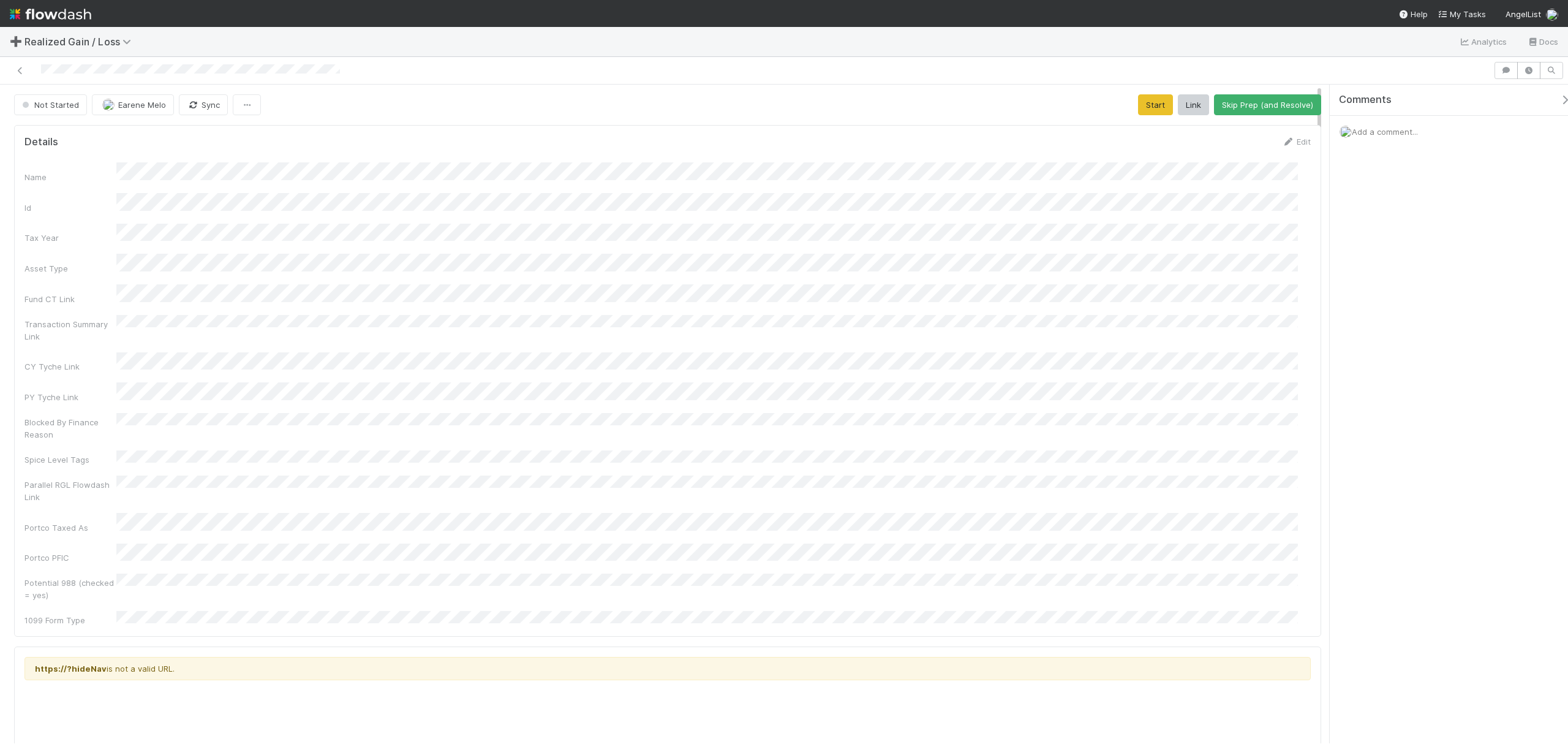
click at [1383, 124] on div "Add a comment..." at bounding box center [1455, 132] width 250 height 32
click at [1157, 104] on button "Start" at bounding box center [1155, 104] width 35 height 21
click at [1399, 142] on div "Add a comment..." at bounding box center [1455, 132] width 250 height 32
click at [1398, 138] on div "Add a comment..." at bounding box center [1455, 132] width 250 height 32
click at [1396, 133] on span "Add a comment..." at bounding box center [1385, 132] width 66 height 9
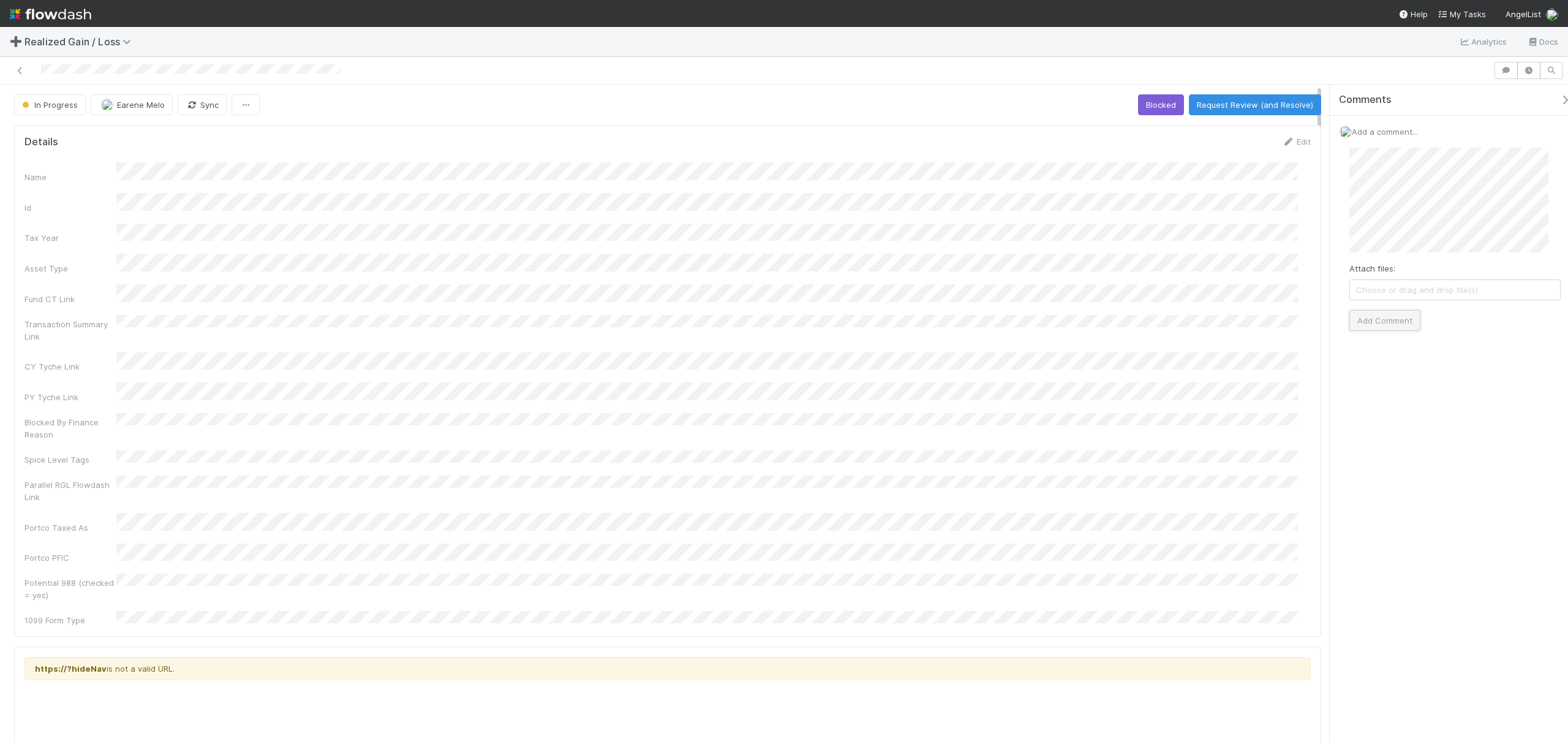
click at [1393, 317] on button "Add Comment" at bounding box center [1386, 321] width 71 height 21
click at [1273, 103] on button "Request Review (and Resolve)" at bounding box center [1255, 104] width 133 height 21
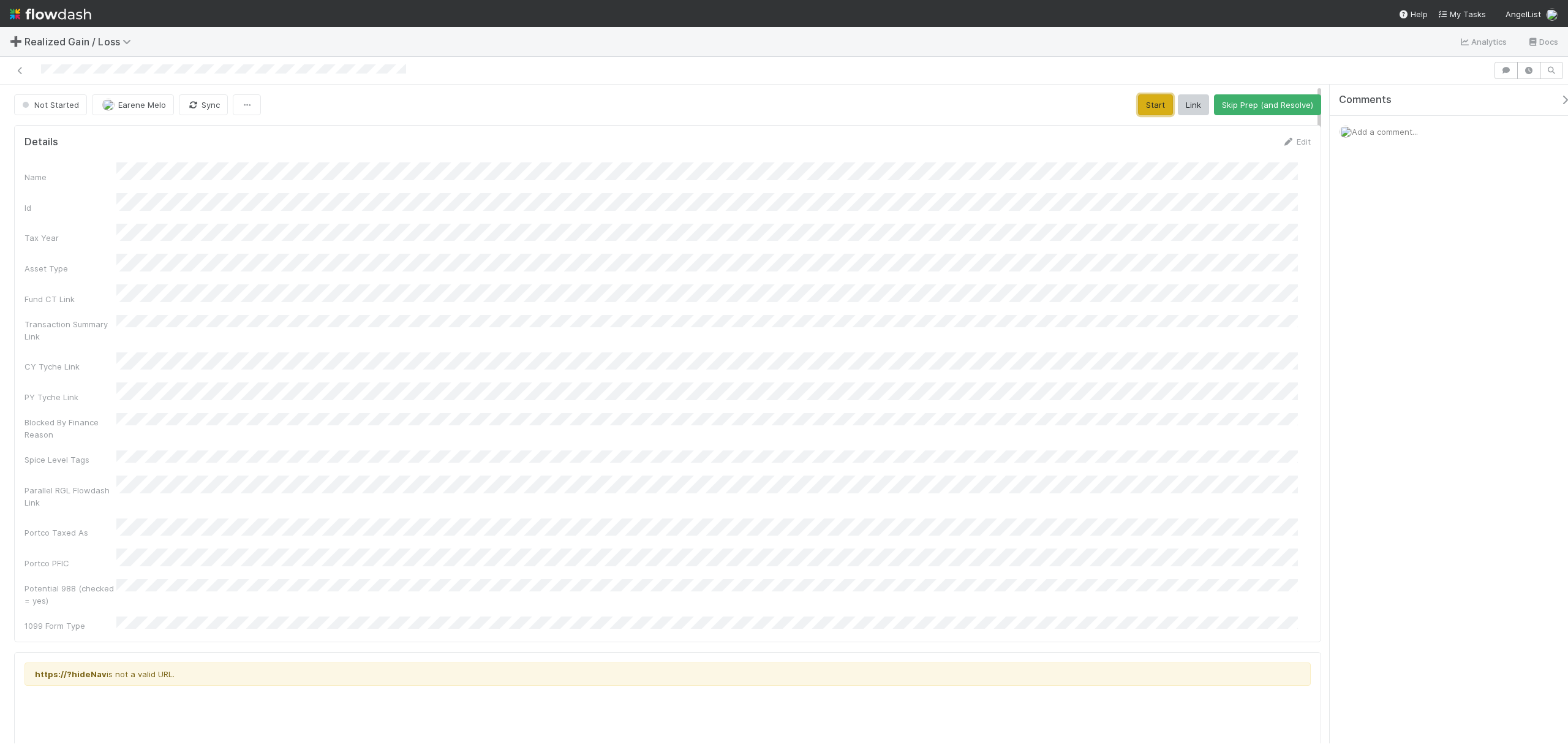
click at [1149, 112] on button "Start" at bounding box center [1155, 104] width 35 height 21
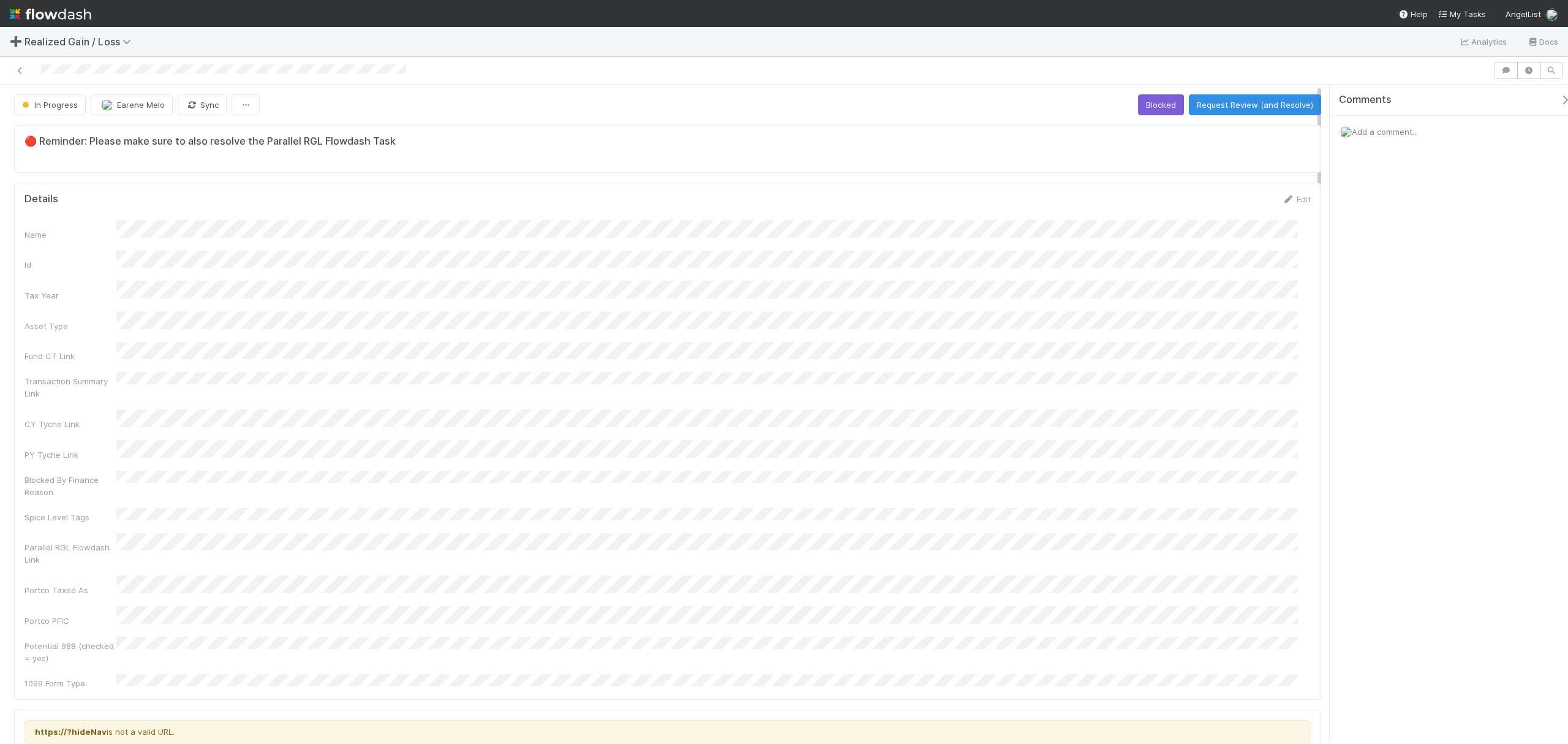
click at [1176, 134] on span "Add a comment..." at bounding box center [1385, 132] width 66 height 9
click at [1176, 315] on button "Add Comment" at bounding box center [1386, 321] width 71 height 21
click at [1176, 109] on button "Request Review (and Resolve)" at bounding box center [1255, 104] width 133 height 21
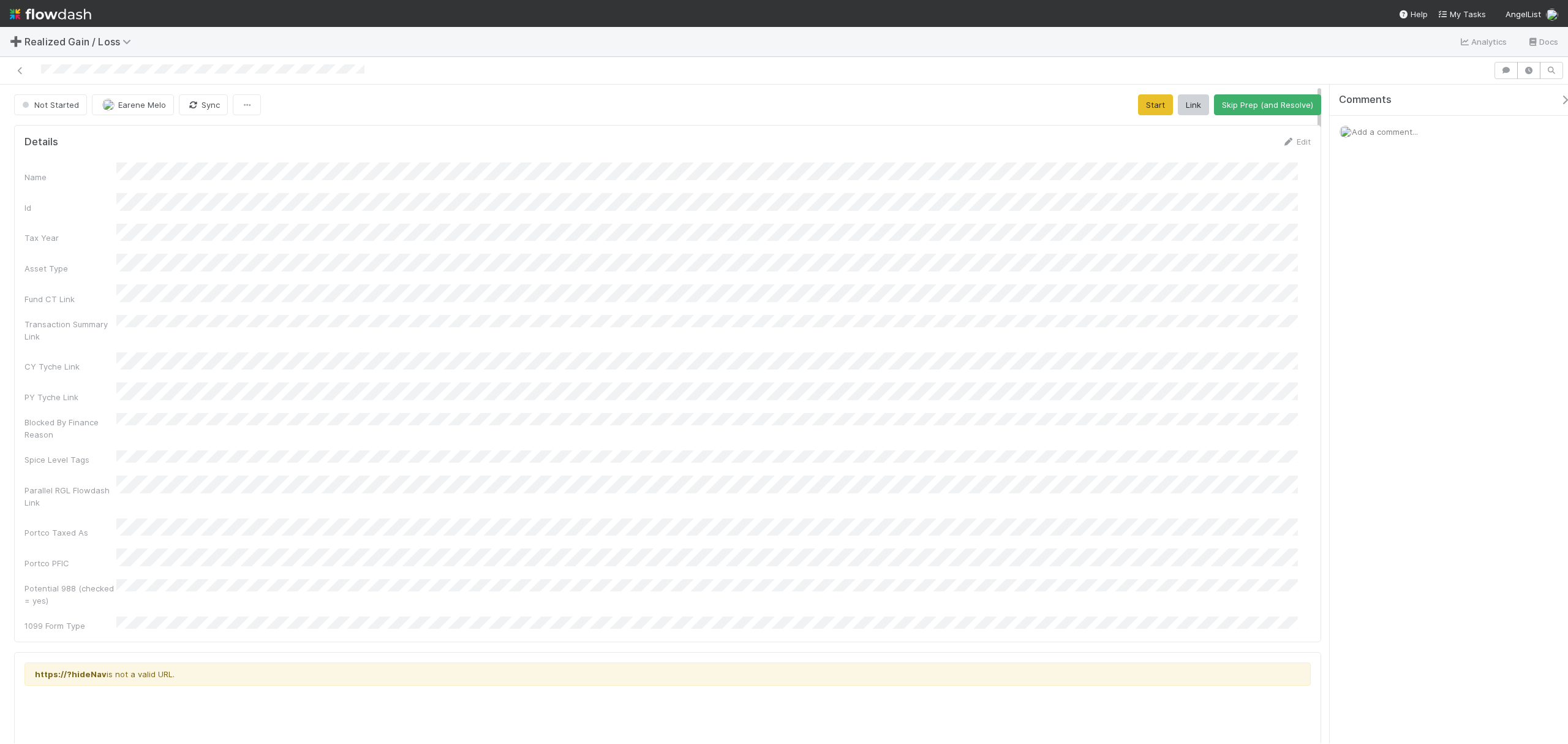
click at [1141, 110] on button "Start" at bounding box center [1155, 104] width 35 height 21
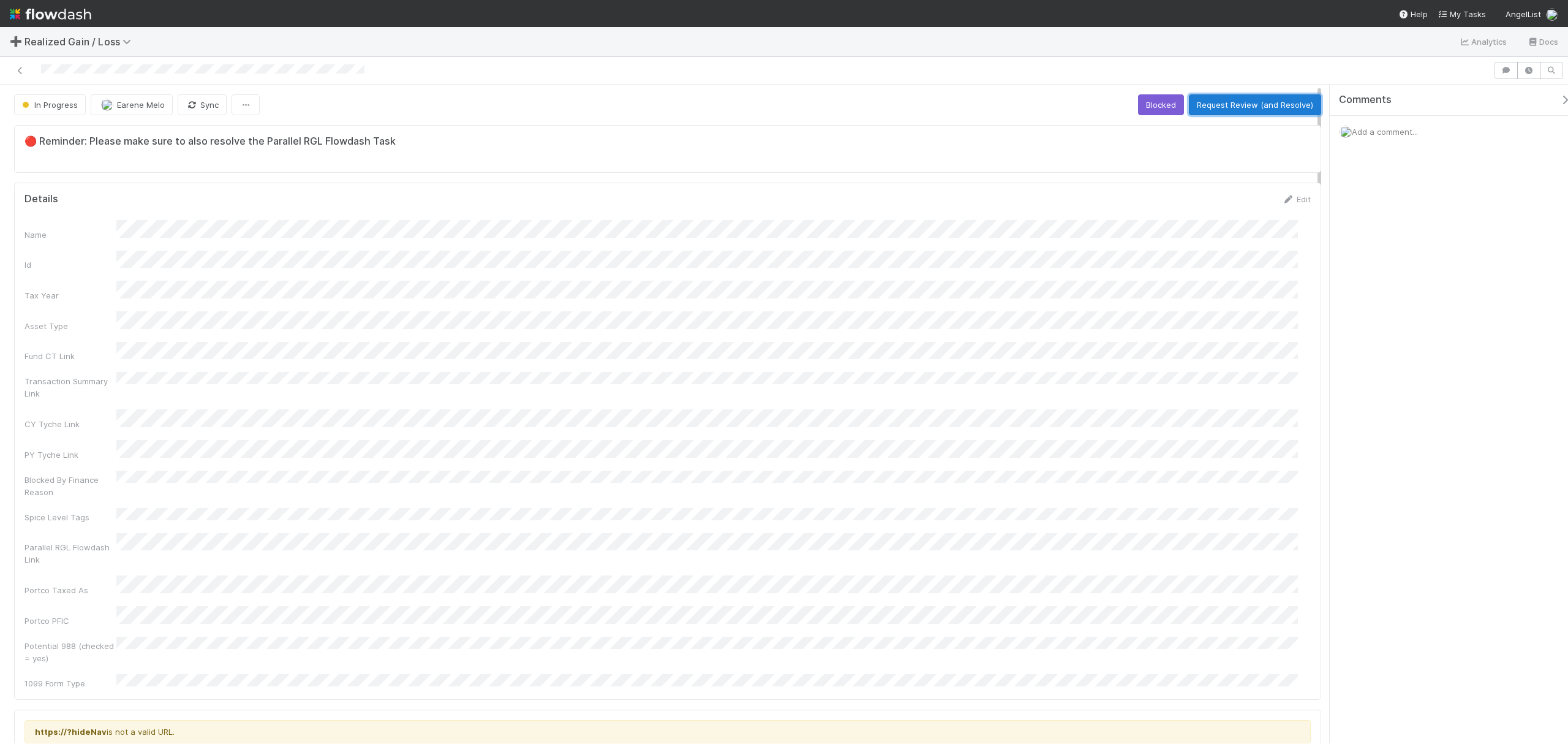
click at [1255, 104] on button "Request Review (and Resolve)" at bounding box center [1255, 104] width 133 height 21
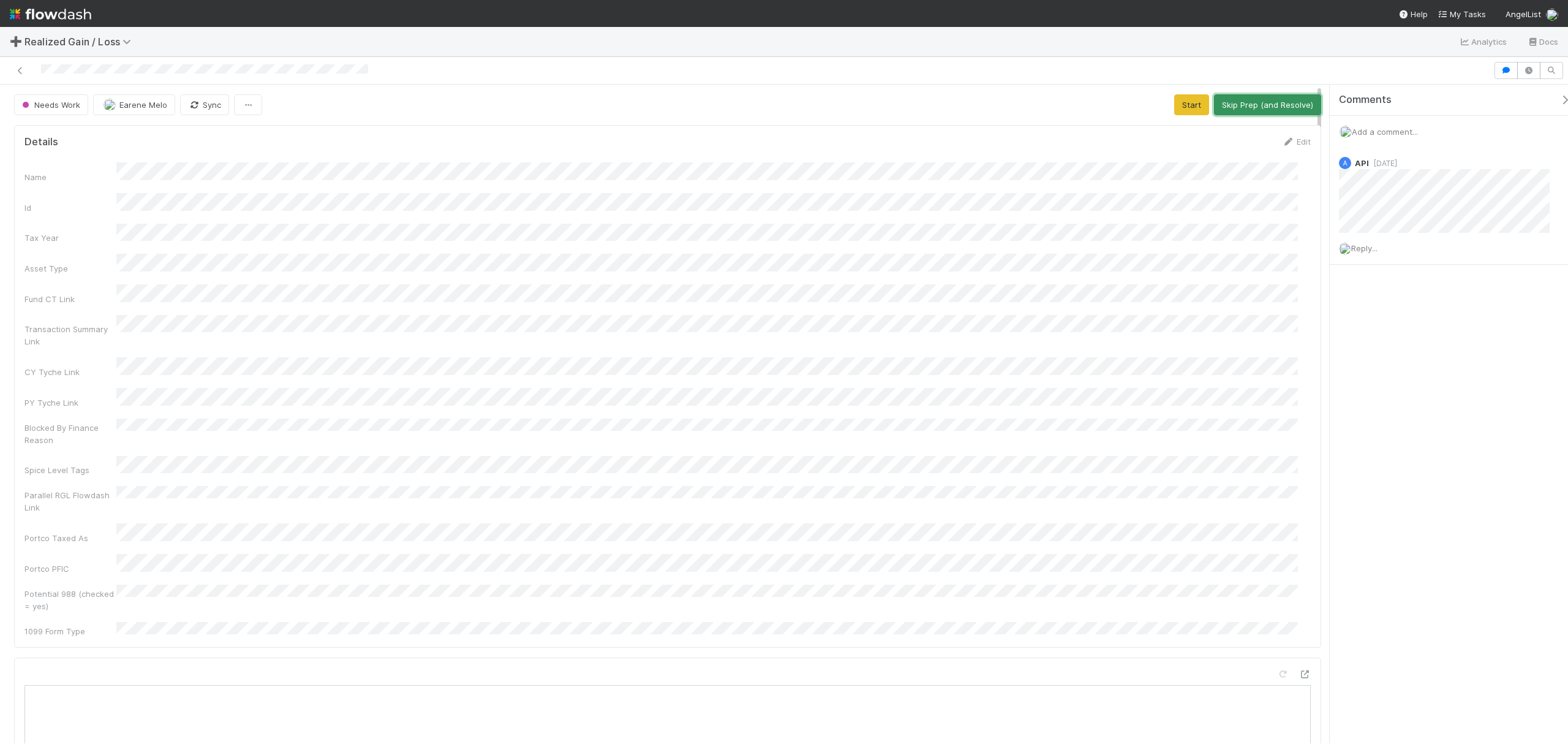
click at [1176, 106] on button "Skip Prep (and Resolve)" at bounding box center [1268, 104] width 107 height 21
click at [1176, 106] on div "Needs Work Earene Melo Sync Loading..." at bounding box center [668, 104] width 1307 height 21
click at [1101, 96] on button "Needs Work (Unresolves)" at bounding box center [1092, 104] width 113 height 21
click at [1174, 103] on button "Start" at bounding box center [1191, 104] width 35 height 21
click at [1176, 108] on button "Request Review (and Resolve)" at bounding box center [1255, 104] width 133 height 21
